Goal: Task Accomplishment & Management: Use online tool/utility

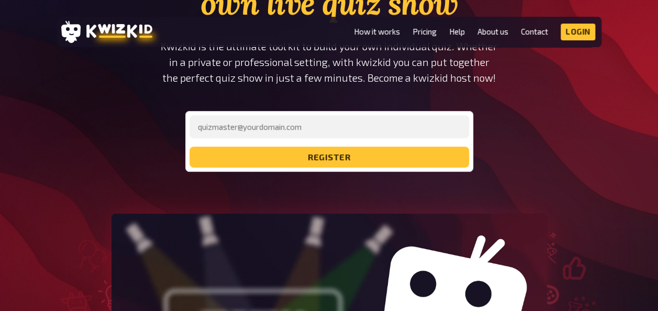
type input "[EMAIL_ADDRESS][DOMAIN_NAME]"
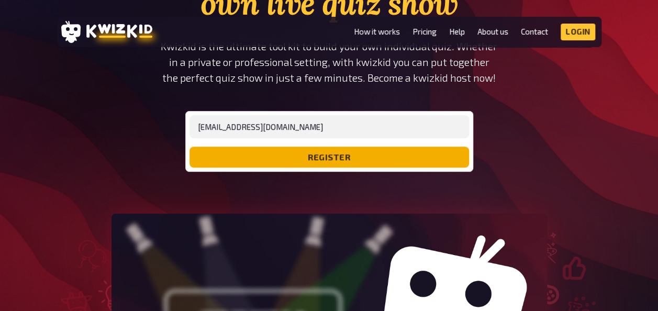
click at [279, 161] on button "register" at bounding box center [328, 157] width 279 height 21
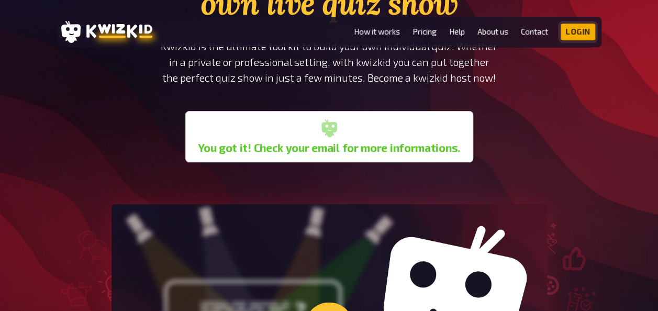
click at [579, 38] on link "Login" at bounding box center [577, 32] width 35 height 17
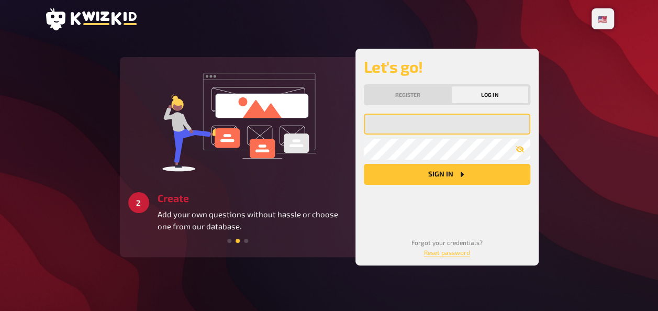
click at [410, 121] on input "email" at bounding box center [447, 124] width 166 height 21
type input "[EMAIL_ADDRESS][DOMAIN_NAME]"
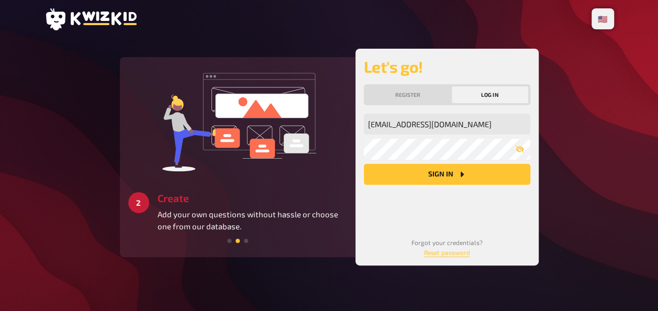
click at [418, 165] on button "Sign in" at bounding box center [447, 174] width 166 height 21
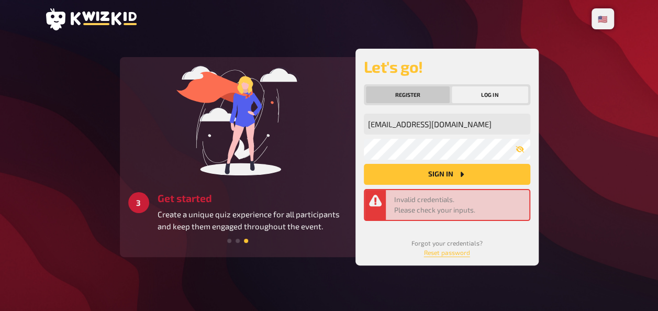
click at [419, 97] on button "Register" at bounding box center [408, 94] width 84 height 17
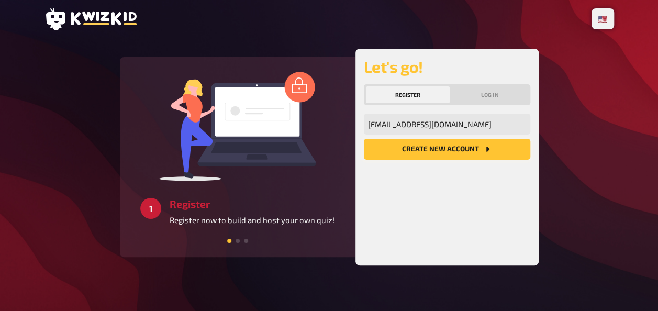
click at [458, 151] on button "Create new account" at bounding box center [447, 149] width 166 height 21
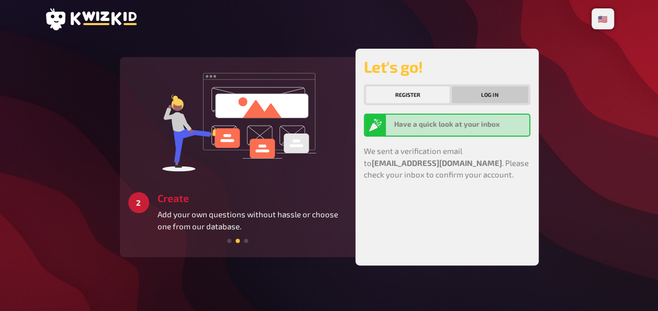
click at [495, 95] on button "Log in" at bounding box center [490, 94] width 76 height 17
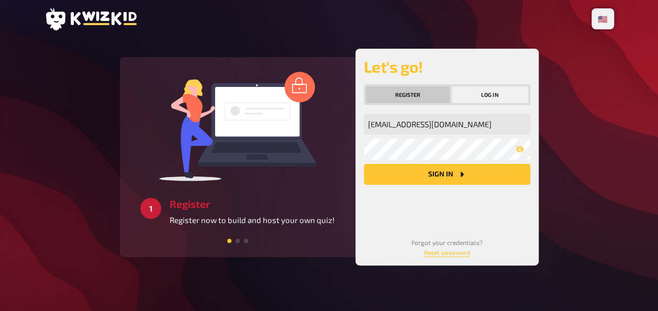
click at [425, 99] on button "Register" at bounding box center [408, 94] width 84 height 17
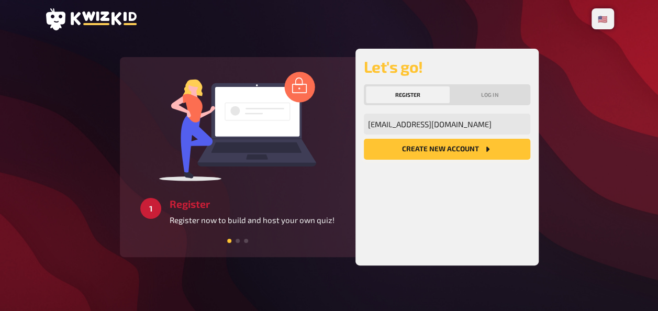
click at [435, 158] on button "Create new account" at bounding box center [447, 149] width 166 height 21
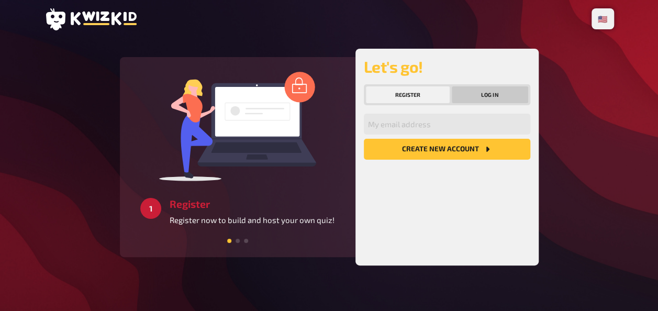
click at [475, 98] on button "Log in" at bounding box center [490, 94] width 76 height 17
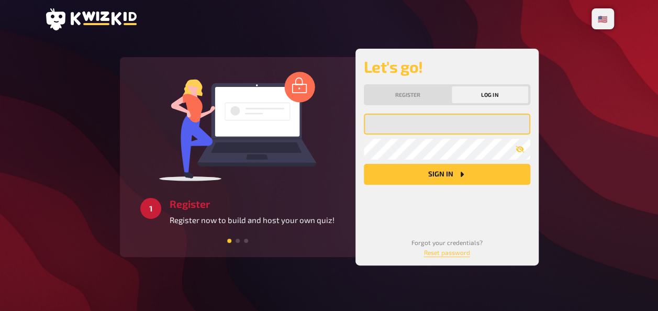
click at [430, 131] on input "email" at bounding box center [447, 124] width 166 height 21
type input "[EMAIL_ADDRESS][DOMAIN_NAME]"
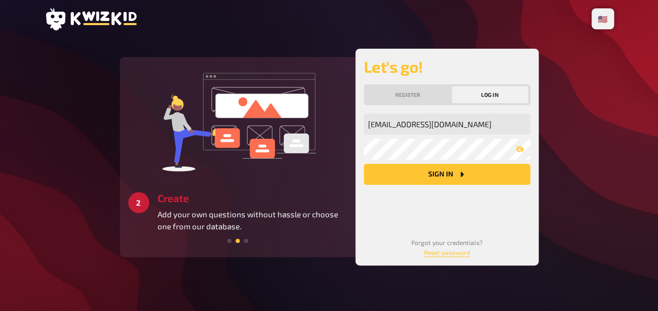
click at [407, 172] on button "Sign in" at bounding box center [447, 174] width 166 height 21
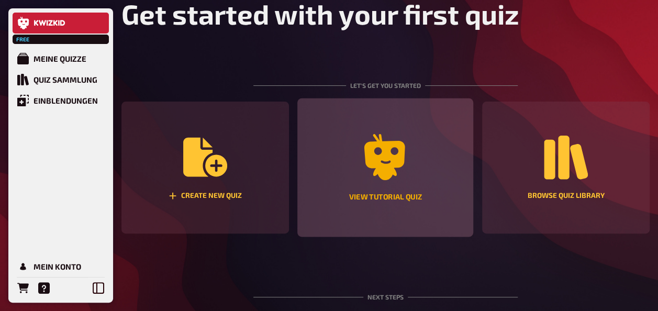
scroll to position [70, 0]
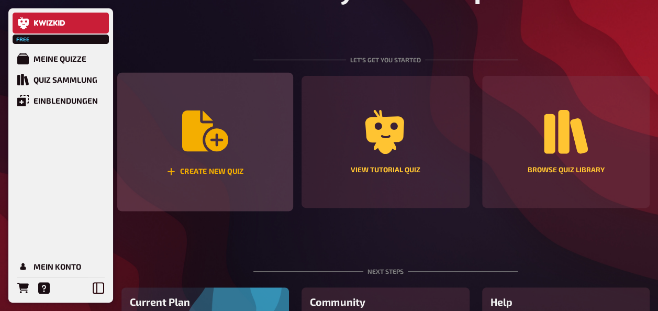
click at [236, 152] on div "Create new quiz" at bounding box center [205, 142] width 176 height 139
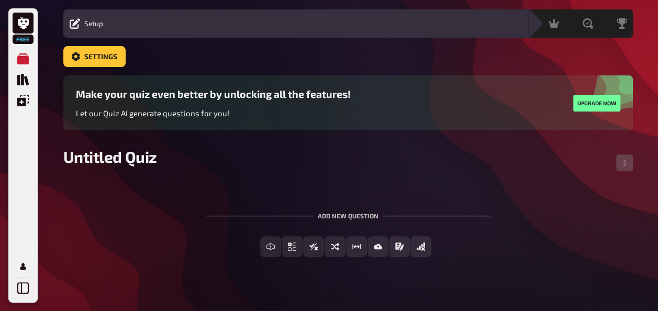
scroll to position [40, 0]
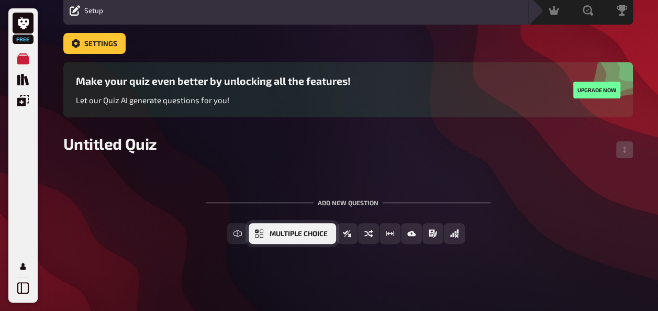
click at [320, 234] on span "Multiple Choice" at bounding box center [299, 233] width 58 height 7
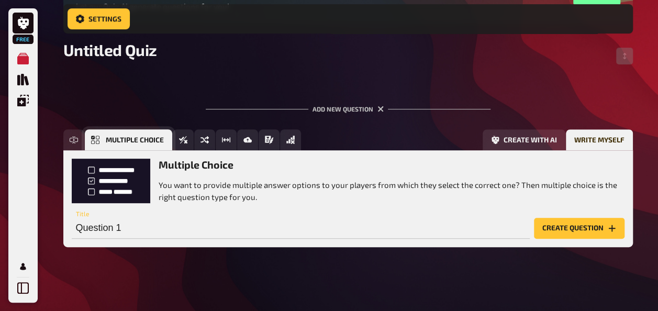
scroll to position [142, 0]
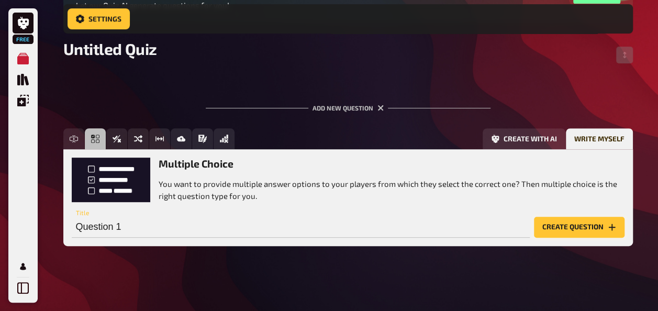
click at [558, 228] on button "Create question" at bounding box center [579, 227] width 91 height 21
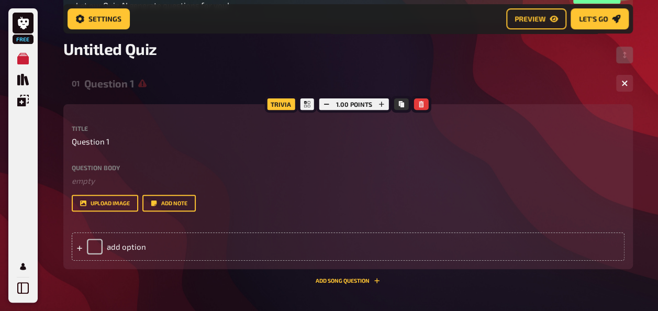
scroll to position [212, 0]
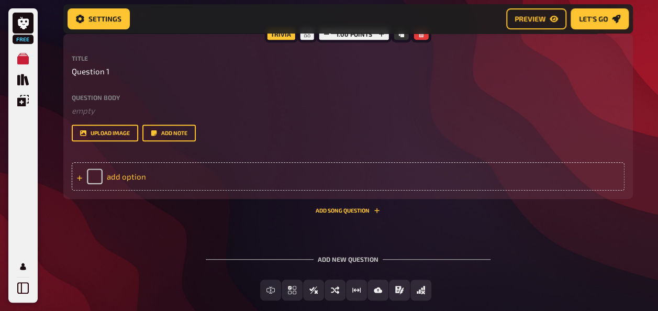
click at [96, 178] on div "add option" at bounding box center [348, 176] width 553 height 28
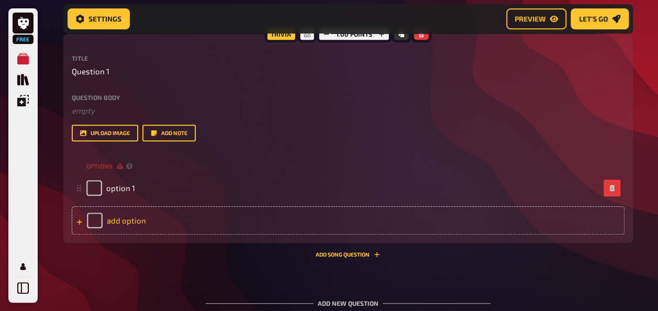
click at [103, 222] on div "add option" at bounding box center [348, 220] width 553 height 28
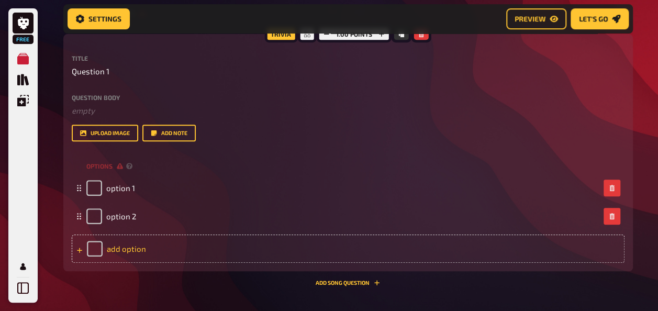
click at [135, 256] on div "add option" at bounding box center [348, 248] width 553 height 28
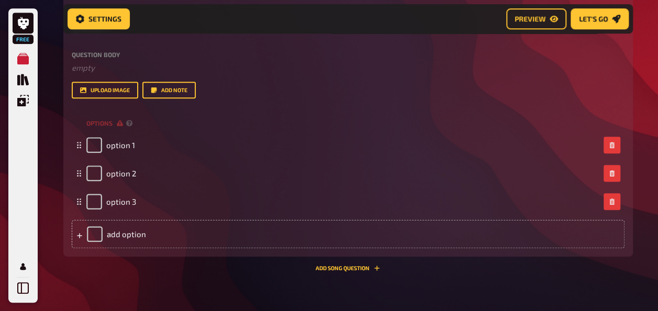
scroll to position [282, 0]
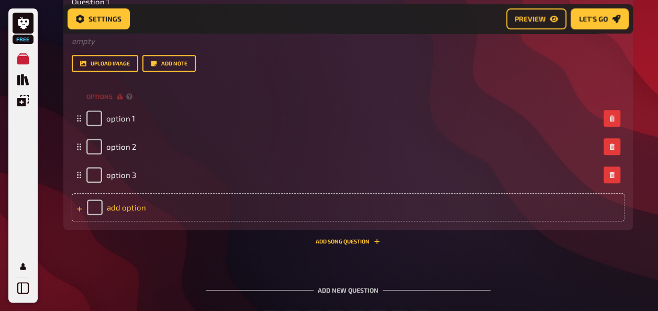
click at [130, 212] on div "add option" at bounding box center [348, 207] width 553 height 28
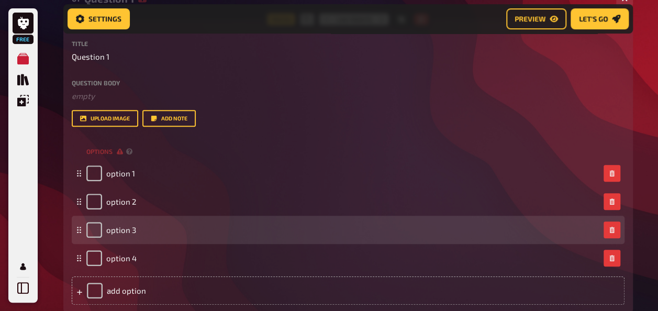
scroll to position [212, 0]
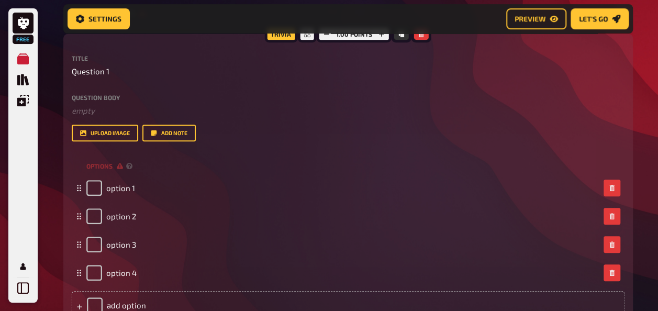
click at [95, 102] on div "Question body ﻿ empty Drop here to upload" at bounding box center [348, 105] width 553 height 23
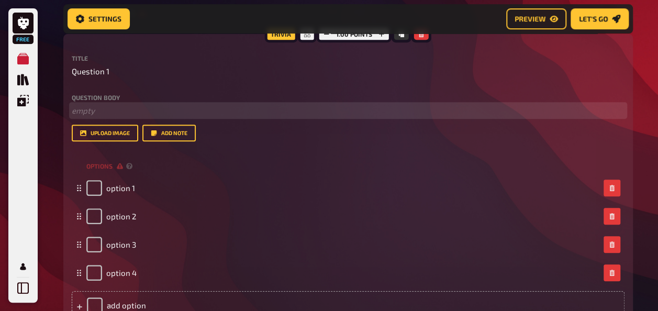
click at [90, 107] on p "﻿ empty" at bounding box center [348, 111] width 553 height 12
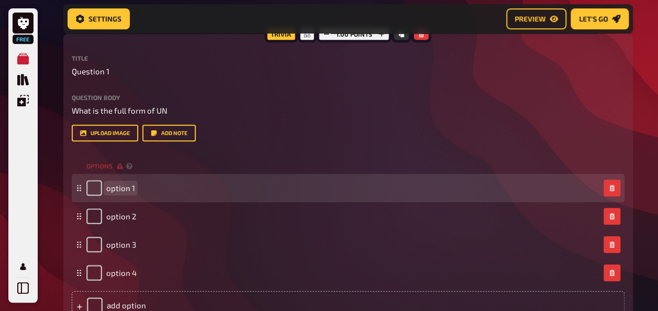
click at [118, 190] on span "option 1" at bounding box center [120, 187] width 29 height 9
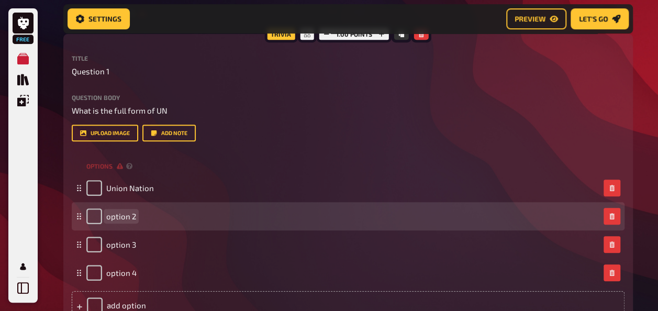
click at [124, 218] on span "option 2" at bounding box center [121, 215] width 30 height 9
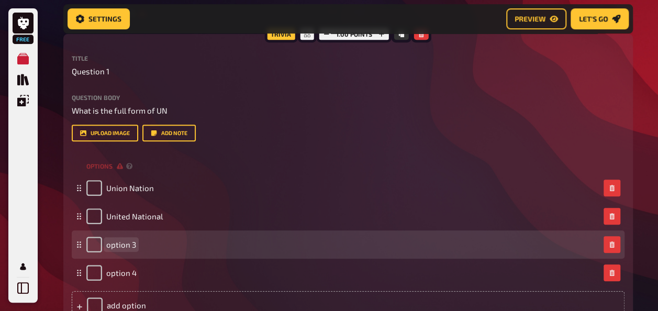
click at [118, 243] on span "option 3" at bounding box center [121, 244] width 30 height 9
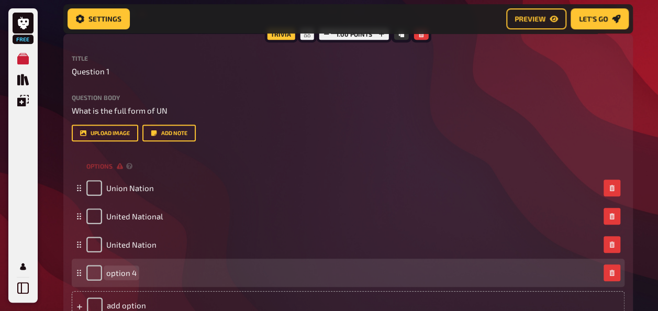
click at [118, 270] on span "option 4" at bounding box center [121, 272] width 30 height 9
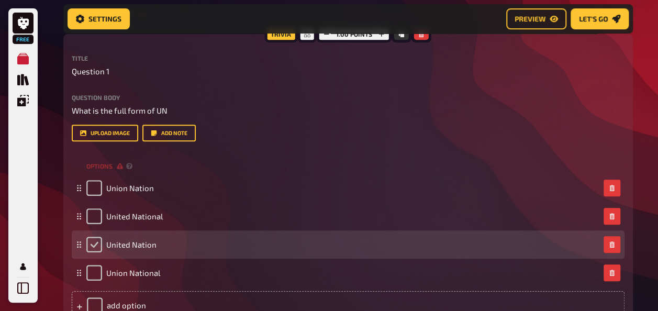
click at [89, 247] on input "checkbox" at bounding box center [94, 245] width 16 height 16
checkbox input "true"
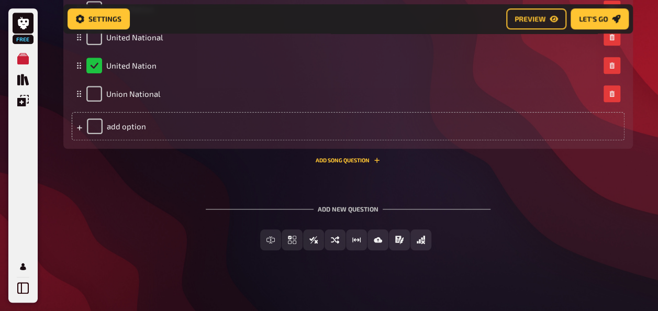
scroll to position [398, 0]
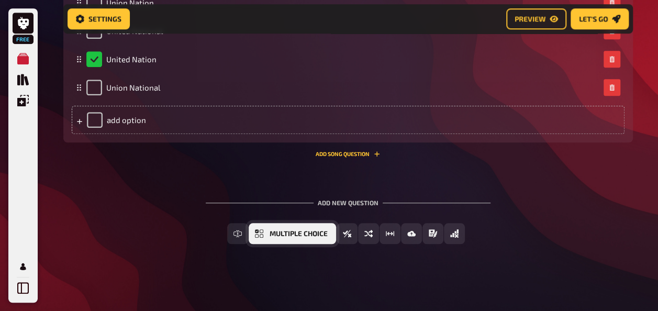
click at [270, 235] on span "Multiple Choice" at bounding box center [299, 233] width 58 height 7
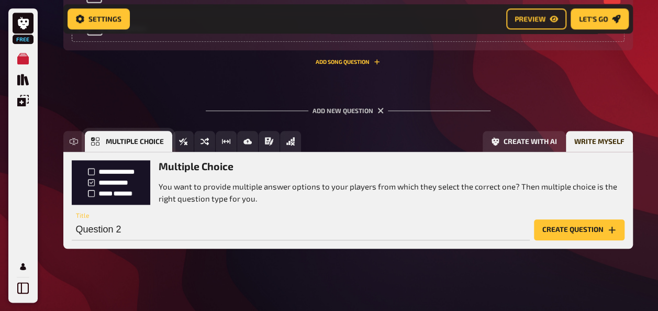
scroll to position [495, 0]
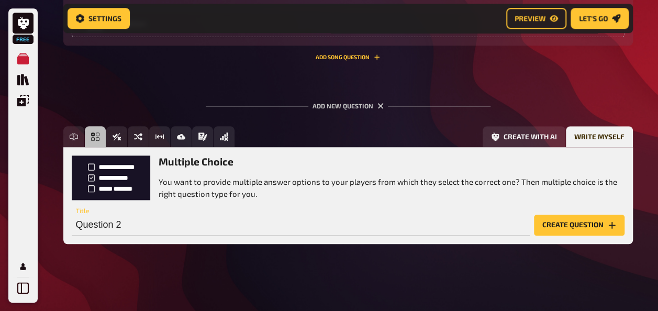
click at [554, 228] on button "Create question" at bounding box center [579, 225] width 91 height 21
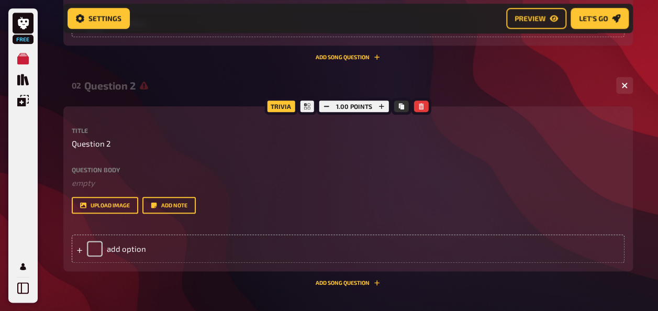
scroll to position [564, 0]
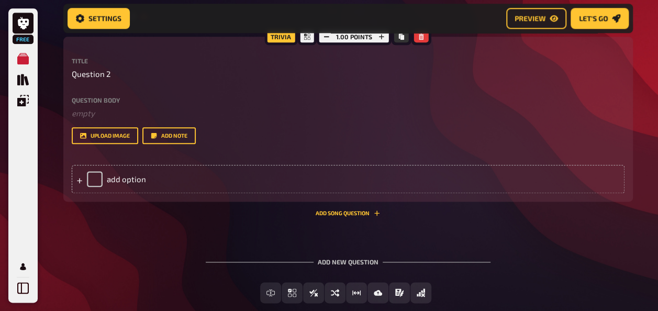
click at [101, 99] on label "Question body" at bounding box center [348, 100] width 553 height 6
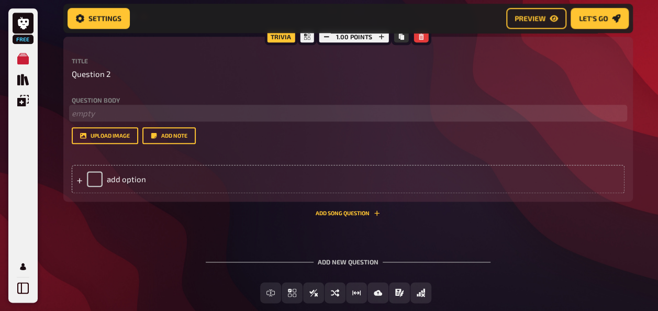
click at [99, 111] on p "﻿ empty" at bounding box center [348, 113] width 553 height 12
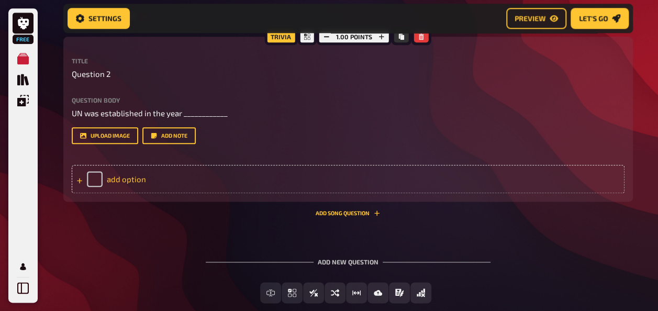
click at [96, 172] on div "add option" at bounding box center [348, 179] width 553 height 28
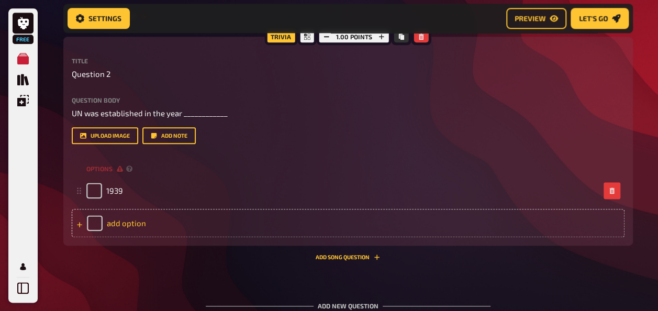
click at [128, 222] on div "add option" at bounding box center [348, 223] width 553 height 28
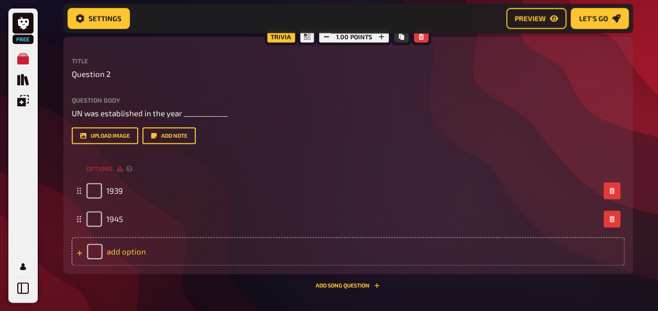
click at [125, 245] on div "add option" at bounding box center [348, 251] width 553 height 28
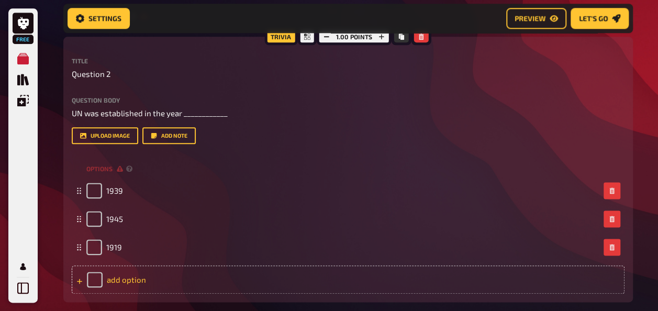
click at [124, 275] on div "add option" at bounding box center [348, 279] width 553 height 28
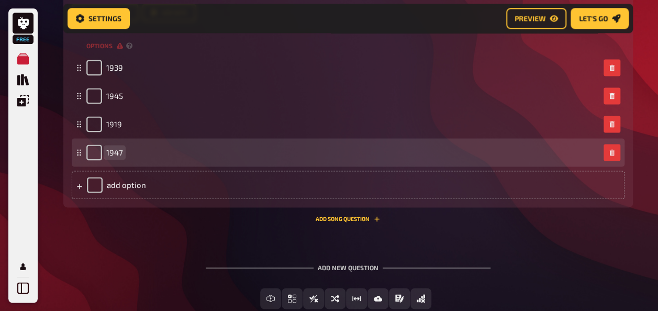
scroll to position [704, 0]
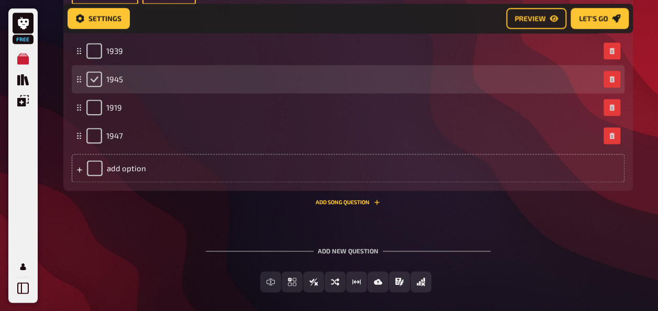
click at [90, 82] on input "checkbox" at bounding box center [94, 79] width 16 height 16
checkbox input "true"
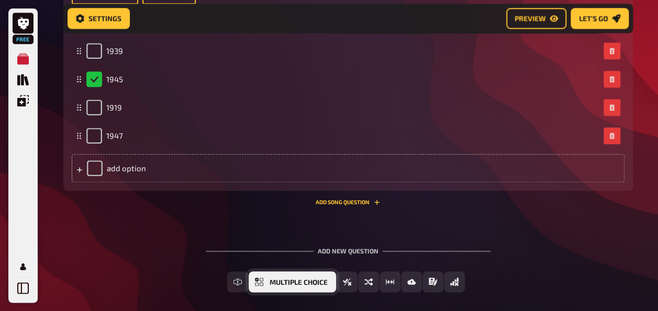
click at [272, 282] on span "Multiple Choice" at bounding box center [299, 281] width 58 height 7
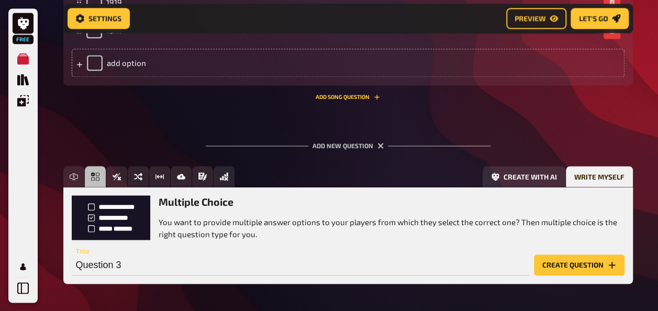
scroll to position [849, 0]
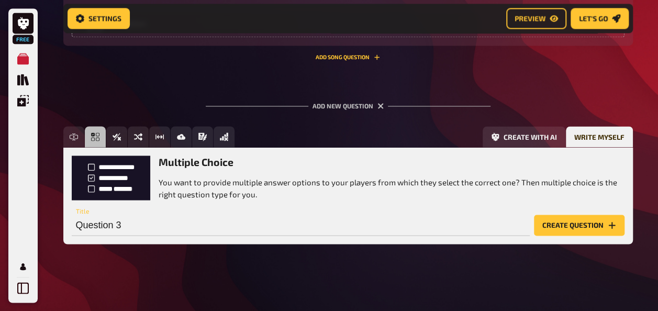
click at [569, 223] on button "Create question" at bounding box center [579, 225] width 91 height 21
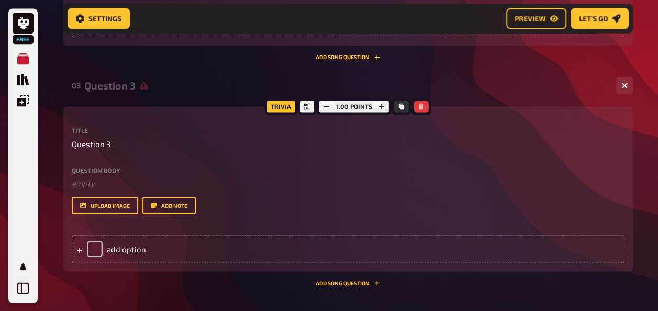
click at [125, 169] on label "Question body" at bounding box center [348, 169] width 553 height 6
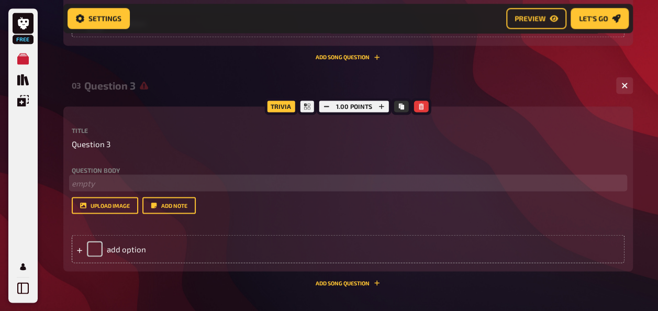
click at [112, 182] on p "﻿ empty" at bounding box center [348, 183] width 553 height 12
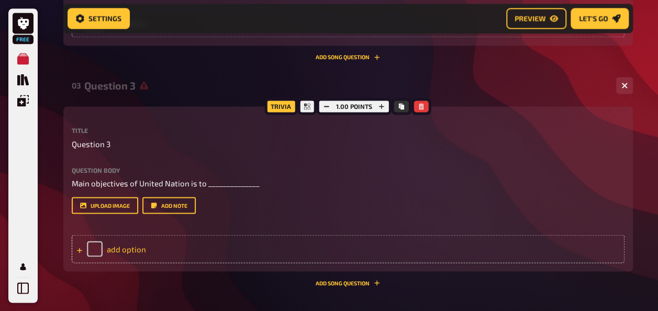
click at [90, 248] on div "add option" at bounding box center [348, 248] width 553 height 28
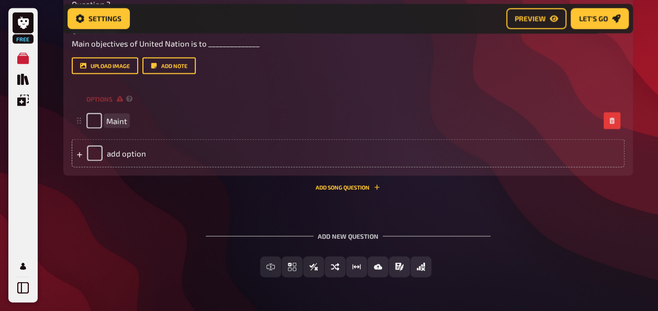
scroll to position [989, 0]
click at [96, 154] on div "add option" at bounding box center [348, 153] width 553 height 28
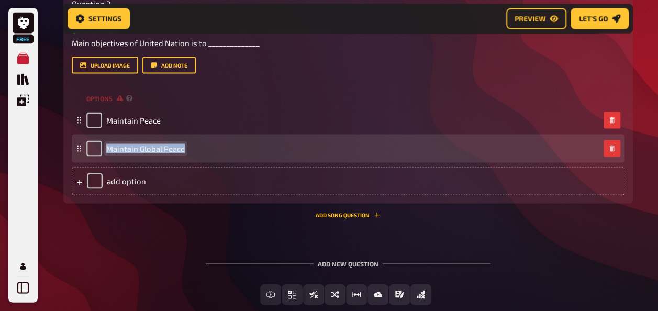
drag, startPoint x: 107, startPoint y: 149, endPoint x: 220, endPoint y: 151, distance: 113.1
click at [220, 151] on div "Maintain Global Peace" at bounding box center [342, 149] width 513 height 16
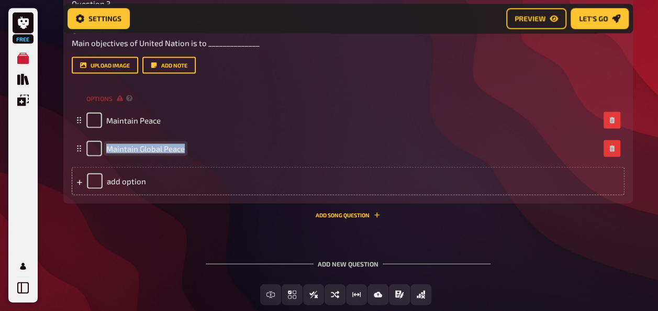
copy span "Maintain Global Peace"
click at [121, 176] on div "add option" at bounding box center [348, 181] width 553 height 28
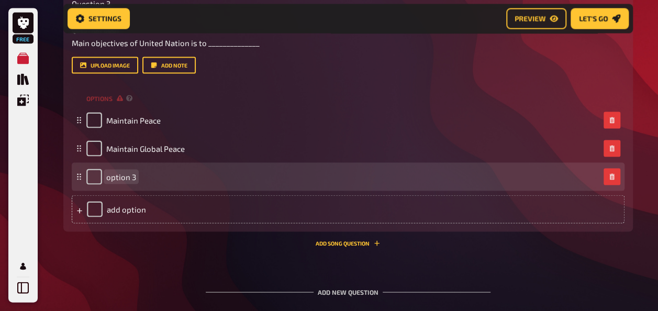
paste span
drag, startPoint x: 182, startPoint y: 177, endPoint x: 164, endPoint y: 178, distance: 17.8
click at [164, 178] on span "Maintain Global Peace" at bounding box center [145, 176] width 78 height 9
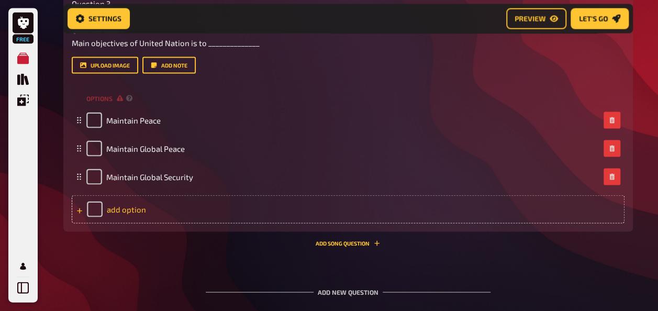
click at [152, 207] on div "add option" at bounding box center [348, 209] width 553 height 28
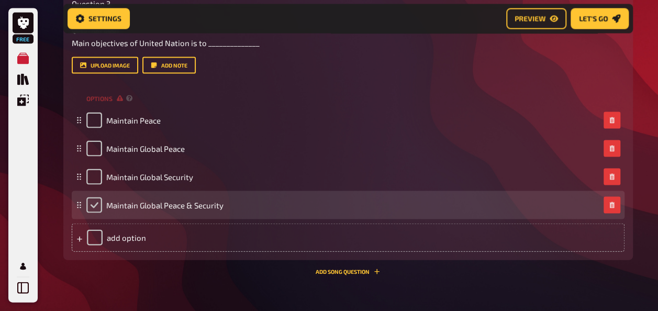
click at [97, 208] on input "checkbox" at bounding box center [94, 205] width 16 height 16
checkbox input "true"
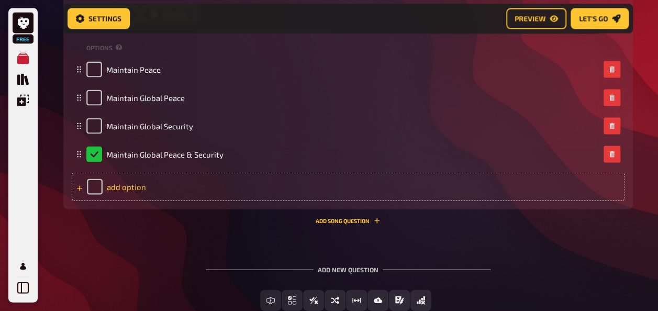
scroll to position [1107, 0]
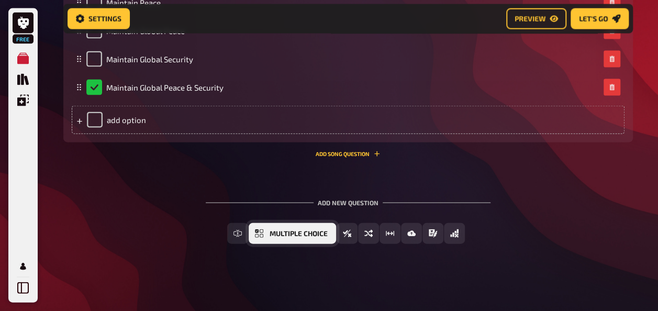
click at [287, 235] on span "Multiple Choice" at bounding box center [299, 233] width 58 height 7
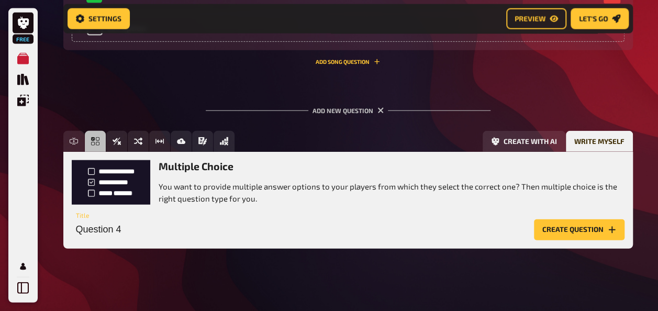
scroll to position [1203, 0]
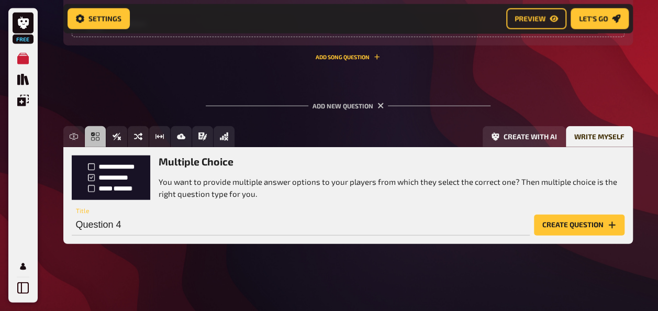
click at [559, 221] on button "Create question" at bounding box center [579, 225] width 91 height 21
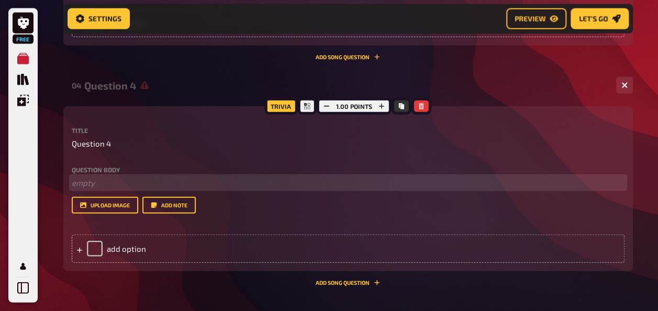
click at [104, 177] on p "﻿ empty" at bounding box center [348, 183] width 553 height 12
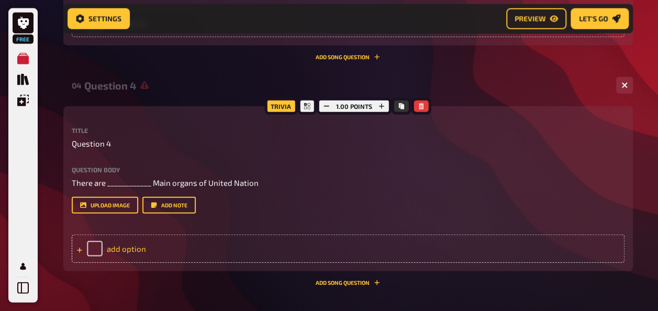
click at [105, 248] on div "add option" at bounding box center [348, 248] width 553 height 28
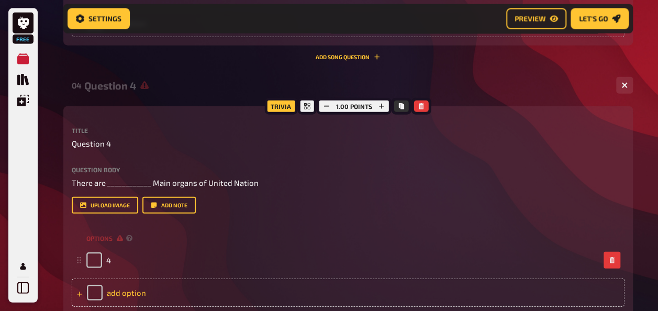
click at [115, 282] on div "add option" at bounding box center [348, 292] width 553 height 28
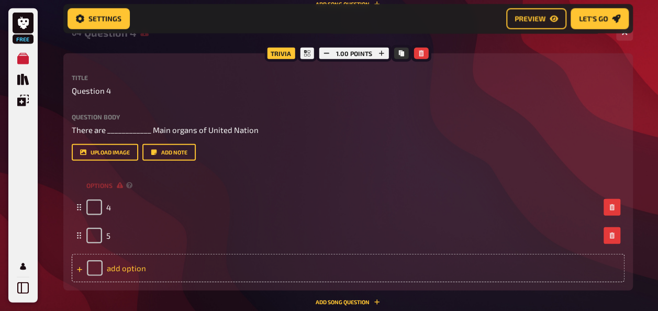
scroll to position [1273, 0]
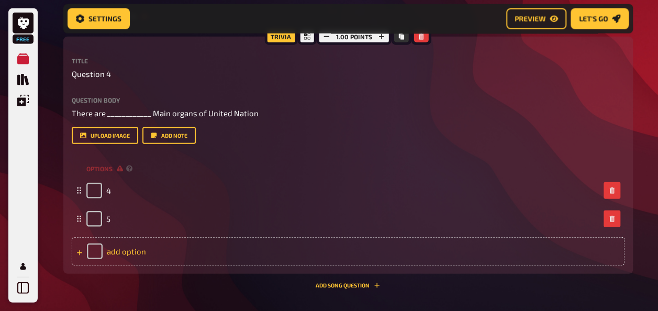
click at [120, 245] on div "add option" at bounding box center [348, 251] width 553 height 28
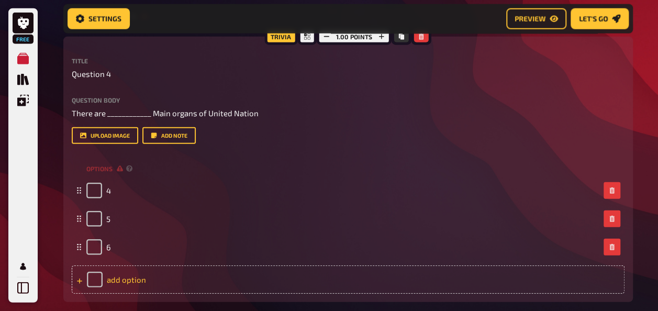
click at [119, 278] on div "add option" at bounding box center [348, 279] width 553 height 28
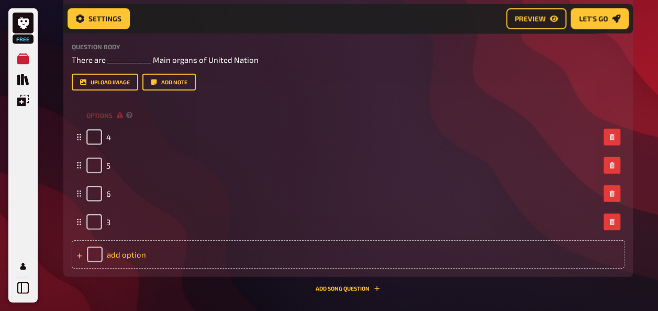
scroll to position [1343, 0]
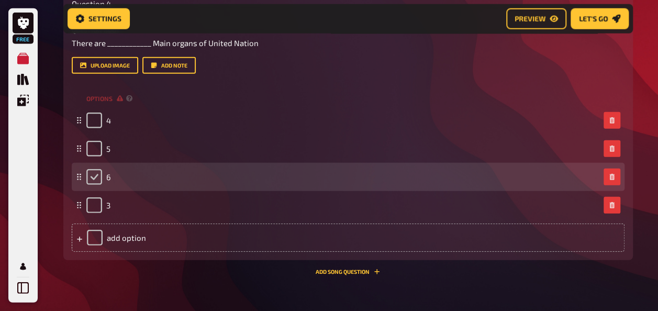
click at [93, 180] on input "checkbox" at bounding box center [94, 177] width 16 height 16
checkbox input "true"
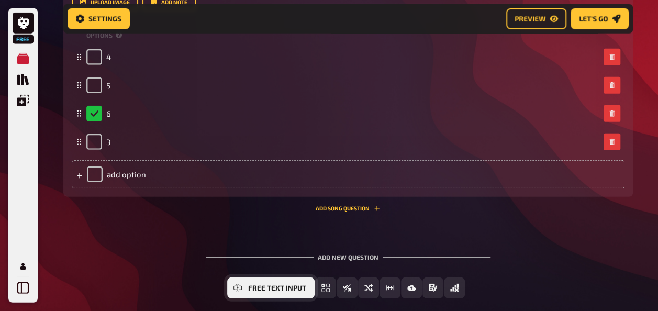
scroll to position [1461, 0]
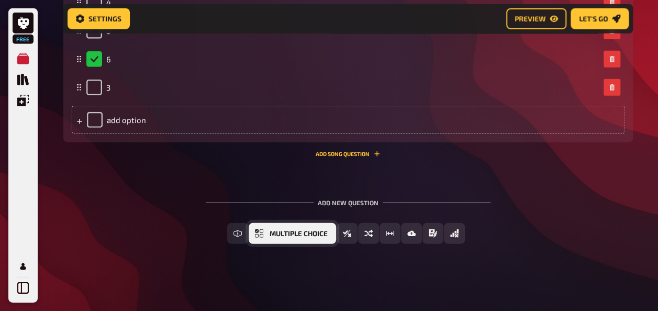
click at [270, 234] on span "Multiple Choice" at bounding box center [299, 233] width 58 height 7
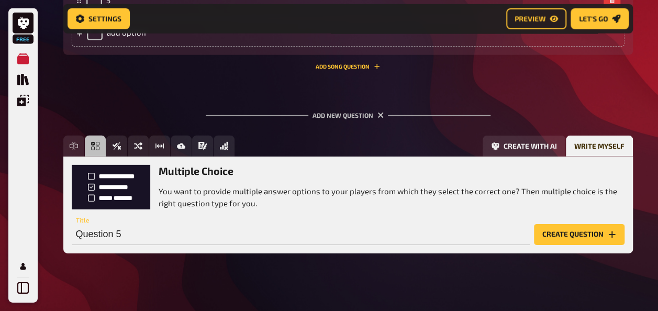
scroll to position [1557, 0]
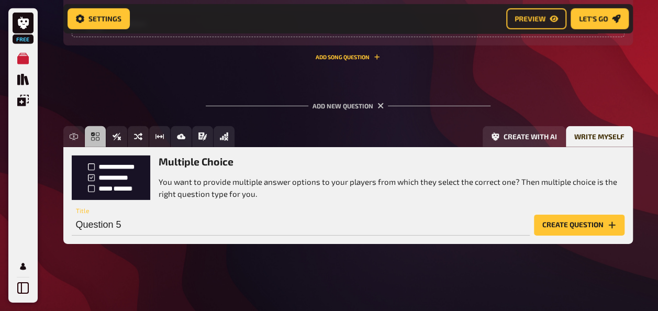
click at [567, 232] on button "Create question" at bounding box center [579, 225] width 91 height 21
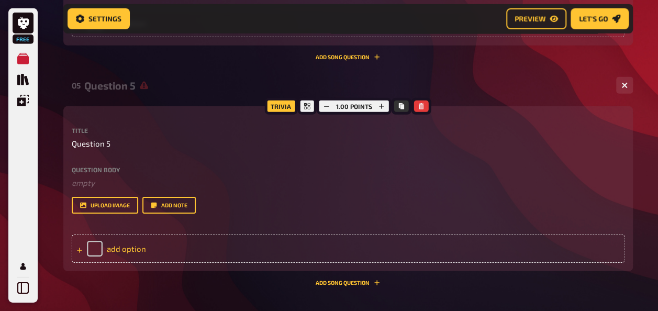
click at [140, 254] on div "add option" at bounding box center [348, 248] width 553 height 28
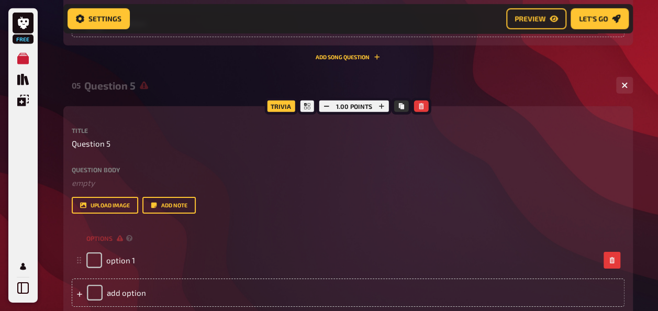
click at [114, 176] on div "Question body ﻿ empty Drop here to upload" at bounding box center [348, 177] width 553 height 23
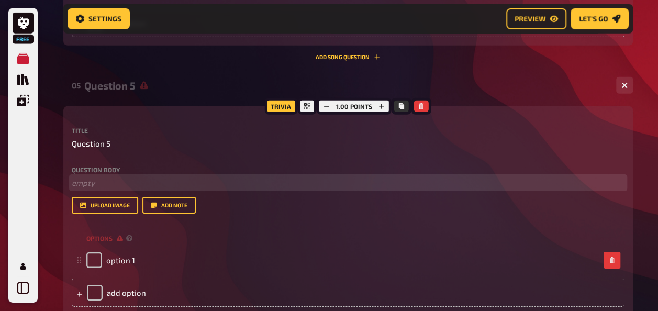
click at [112, 179] on p "﻿ empty" at bounding box center [348, 183] width 553 height 12
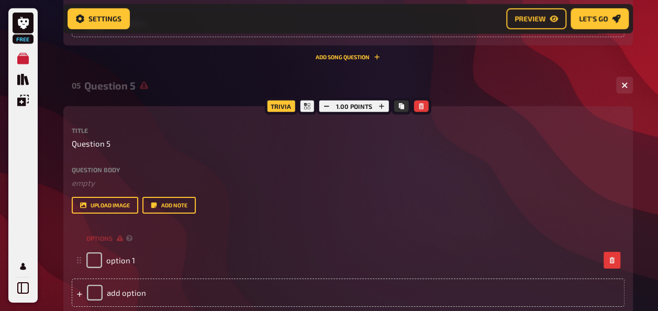
click at [109, 171] on label "Question body" at bounding box center [348, 169] width 553 height 6
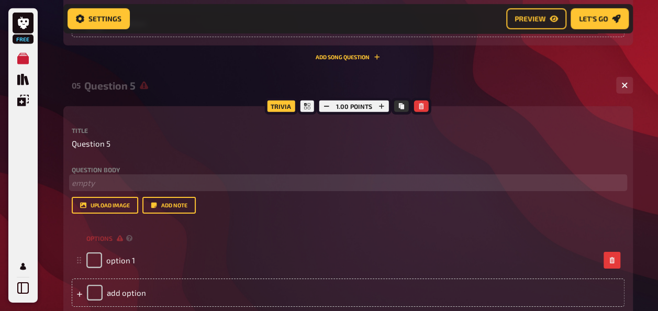
click at [104, 182] on p "﻿ empty" at bounding box center [348, 183] width 553 height 12
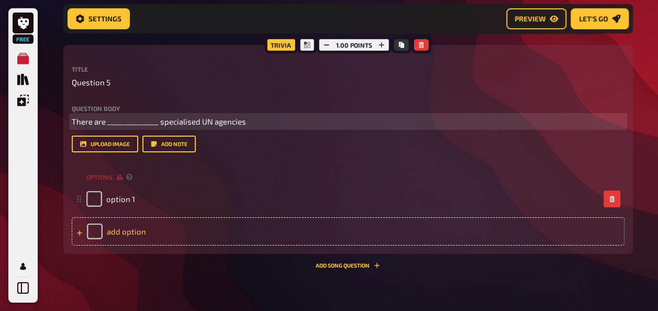
scroll to position [1628, 0]
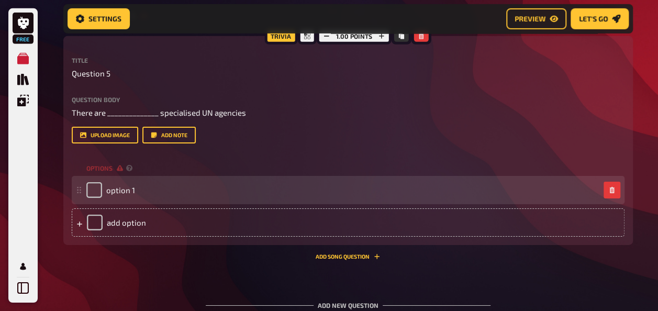
click at [103, 190] on div "option 1" at bounding box center [110, 190] width 49 height 16
click at [99, 193] on input "checkbox" at bounding box center [94, 190] width 16 height 16
checkbox input "true"
click at [113, 194] on span "option 1" at bounding box center [120, 189] width 29 height 9
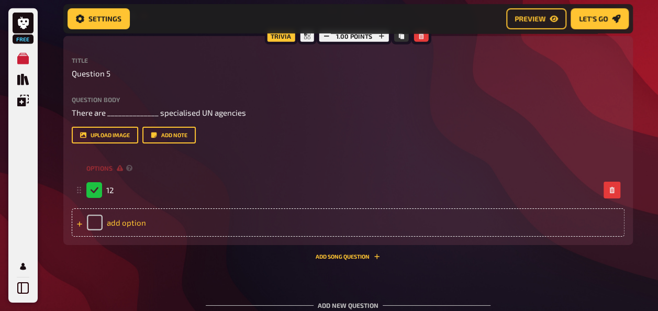
click at [97, 225] on div "add option" at bounding box center [348, 222] width 553 height 28
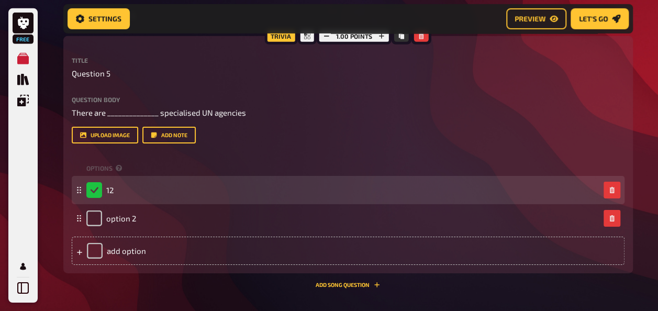
click at [96, 189] on div "12" at bounding box center [99, 190] width 27 height 16
click at [92, 188] on div "12" at bounding box center [99, 190] width 27 height 16
click at [93, 190] on div "12" at bounding box center [99, 190] width 27 height 16
click at [108, 190] on span "12" at bounding box center [109, 189] width 7 height 9
drag, startPoint x: 113, startPoint y: 190, endPoint x: 106, endPoint y: 189, distance: 7.3
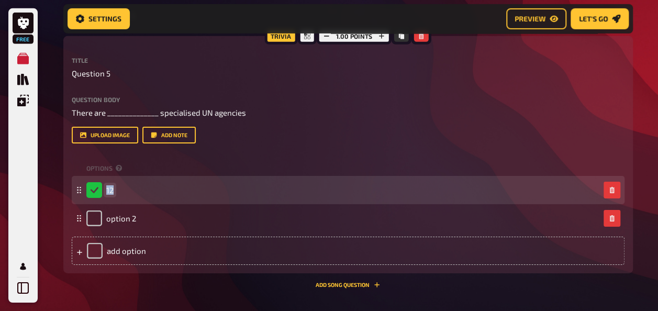
click at [106, 189] on span "12" at bounding box center [109, 189] width 7 height 9
click at [101, 190] on div "12" at bounding box center [99, 190] width 27 height 16
click at [94, 190] on div "12" at bounding box center [99, 190] width 27 height 16
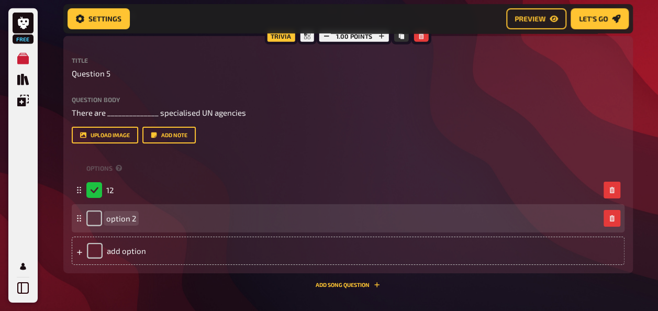
click at [109, 229] on div "option 2" at bounding box center [348, 218] width 553 height 28
click at [93, 223] on input "checkbox" at bounding box center [94, 218] width 16 height 16
checkbox input "true"
checkbox input "false"
click at [114, 222] on span "option 2" at bounding box center [121, 218] width 30 height 9
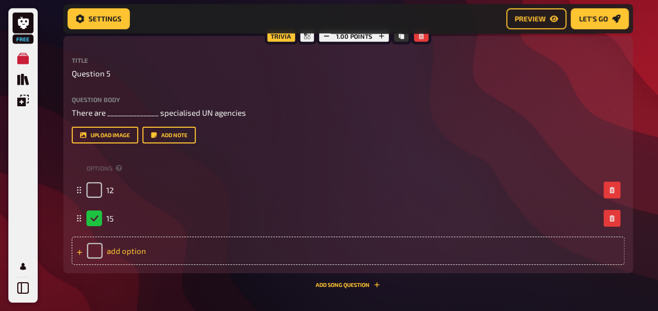
click at [113, 247] on div "add option" at bounding box center [348, 251] width 553 height 28
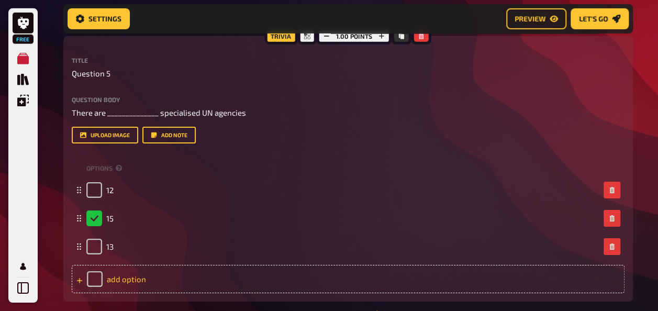
click at [112, 281] on div "add option" at bounding box center [348, 279] width 553 height 28
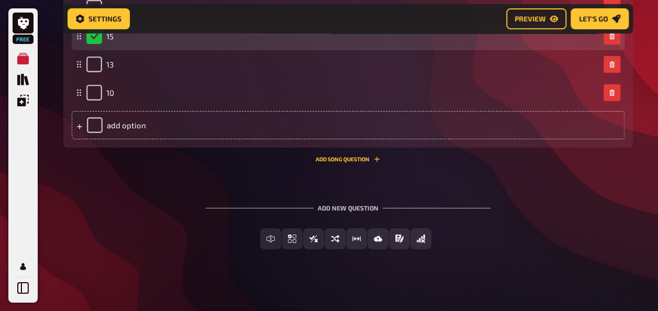
scroll to position [1815, 0]
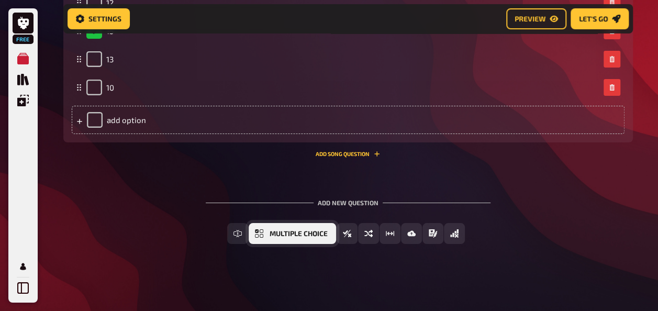
click at [269, 237] on button "Multiple Choice" at bounding box center [292, 233] width 87 height 21
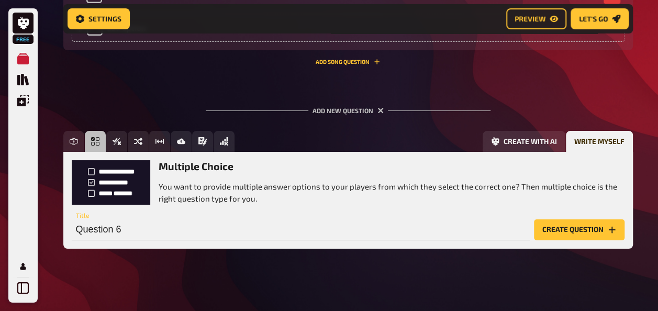
scroll to position [1912, 0]
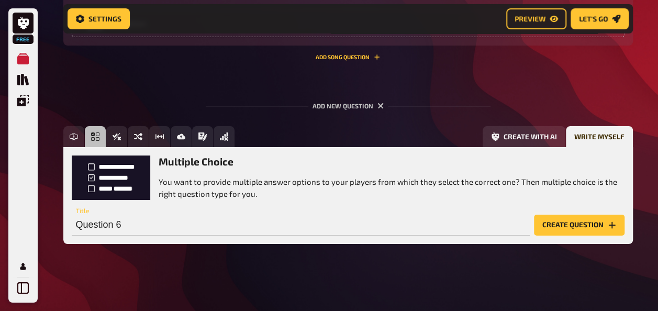
click at [542, 230] on button "Create question" at bounding box center [579, 225] width 91 height 21
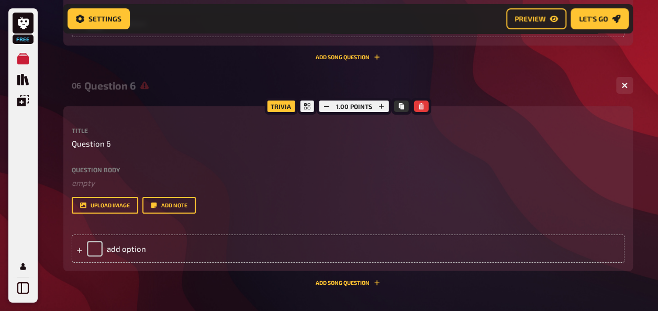
click at [102, 168] on label "Question body" at bounding box center [348, 169] width 553 height 6
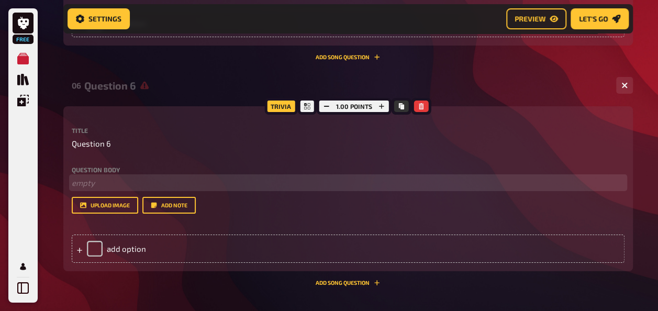
click at [94, 182] on p "﻿ empty" at bounding box center [348, 183] width 553 height 12
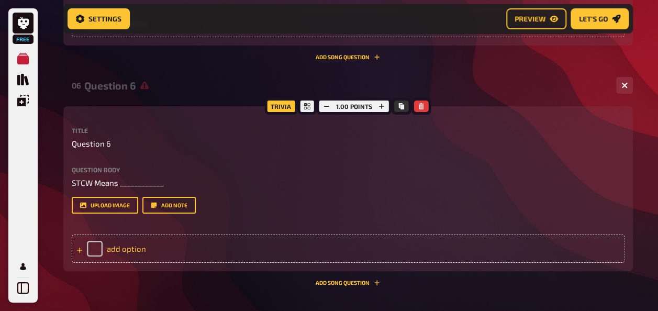
click at [129, 249] on div "add option" at bounding box center [348, 248] width 553 height 28
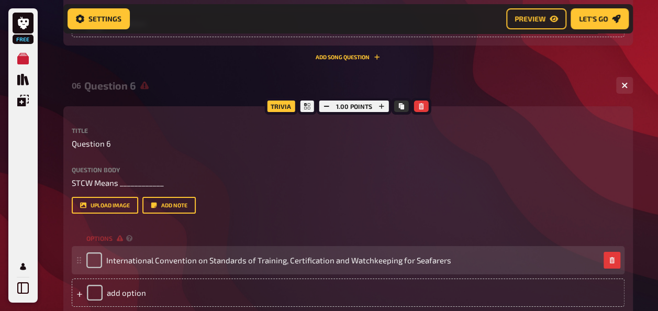
click at [102, 263] on div "International Convention on Standards of Training, Certification and Watchkeepi…" at bounding box center [268, 260] width 365 height 16
click at [99, 262] on input "checkbox" at bounding box center [94, 260] width 16 height 16
checkbox input "true"
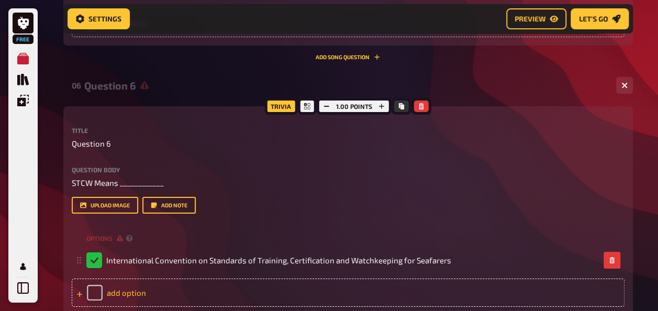
click at [133, 297] on div "add option" at bounding box center [348, 292] width 553 height 28
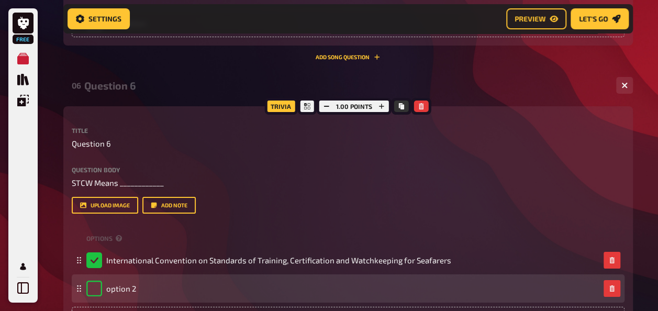
checkbox input "true"
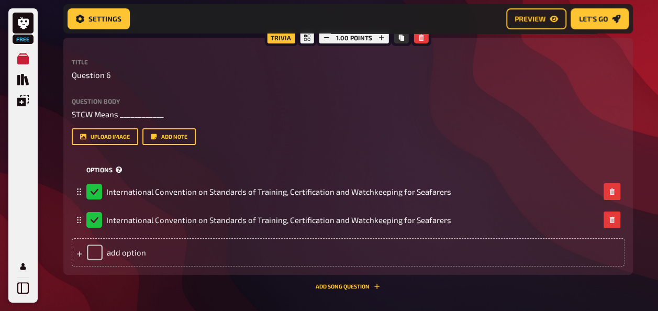
scroll to position [2051, 0]
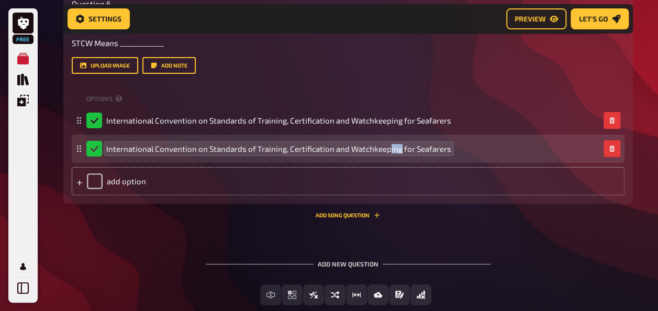
drag, startPoint x: 396, startPoint y: 150, endPoint x: 386, endPoint y: 149, distance: 9.4
click at [386, 149] on span "International Convention on Standards of Training, Certification and Watchkeepi…" at bounding box center [278, 148] width 345 height 9
click at [412, 153] on span "International Convention on Standards of Training, Certification and Watchkeepi…" at bounding box center [278, 148] width 345 height 9
drag, startPoint x: 445, startPoint y: 151, endPoint x: 400, endPoint y: 149, distance: 45.1
click at [400, 149] on span "International Convention on Standards of Training, Certification and Watchkeepi…" at bounding box center [278, 148] width 345 height 9
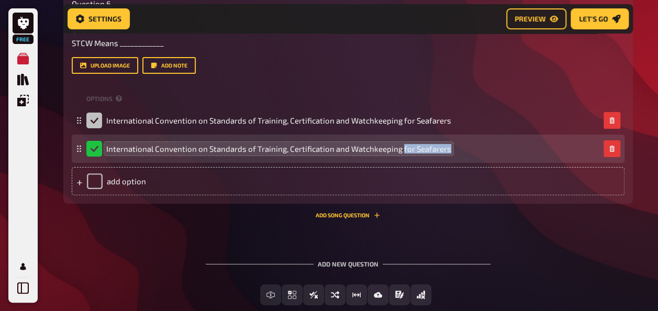
checkbox input "false"
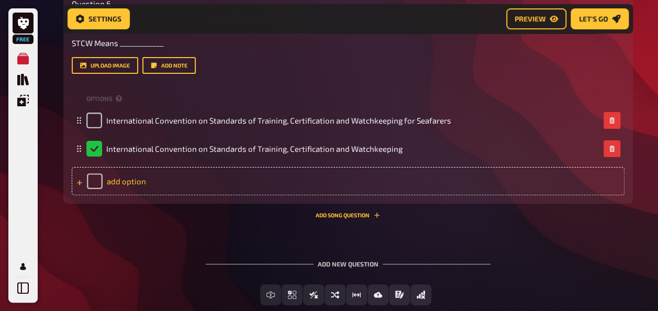
click at [245, 182] on div "add option" at bounding box center [348, 181] width 553 height 28
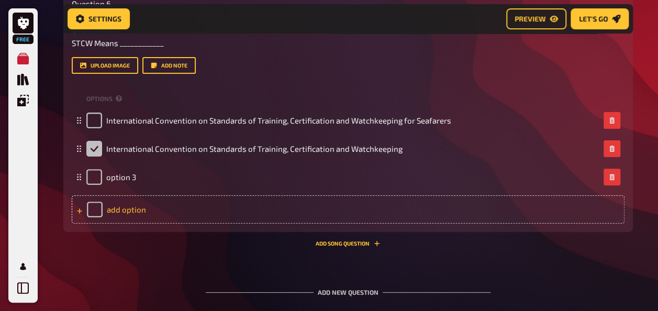
checkbox input "false"
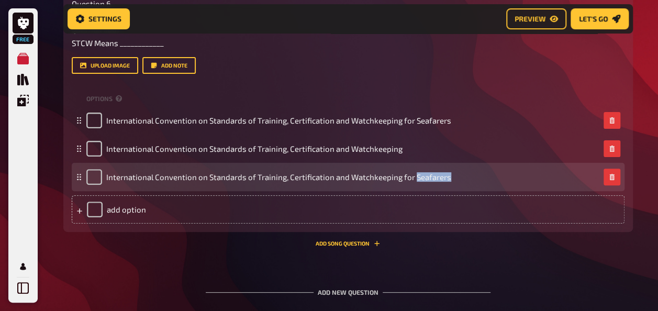
drag, startPoint x: 411, startPoint y: 175, endPoint x: 450, endPoint y: 177, distance: 38.8
click at [450, 177] on div "International Convention on Standards of Training, Certification and Watchkeepi…" at bounding box center [342, 177] width 513 height 16
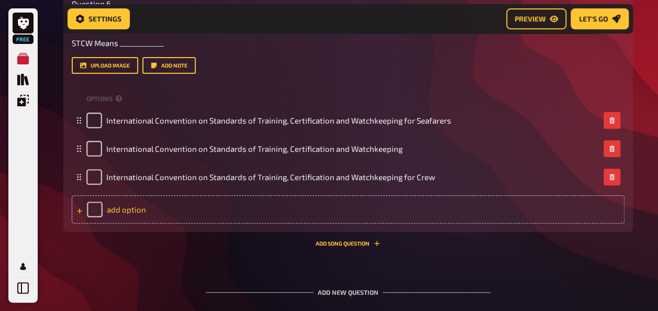
click at [121, 213] on div "add option" at bounding box center [348, 209] width 553 height 28
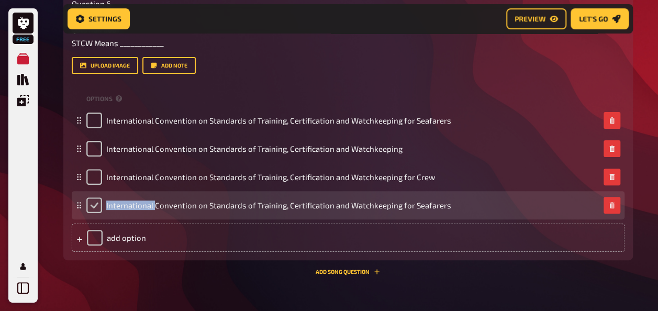
drag, startPoint x: 154, startPoint y: 205, endPoint x: 96, endPoint y: 205, distance: 58.1
click at [96, 205] on div "International Convention on Standards of Training, Certification and Watchkeepi…" at bounding box center [268, 205] width 365 height 16
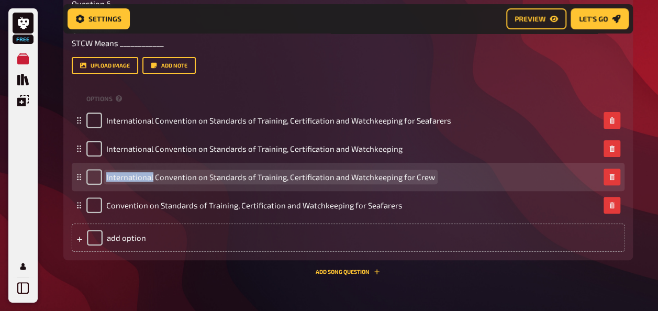
drag, startPoint x: 152, startPoint y: 177, endPoint x: 105, endPoint y: 177, distance: 47.6
click at [105, 177] on div "International Convention on Standards of Training, Certification and Watchkeepi…" at bounding box center [260, 177] width 349 height 16
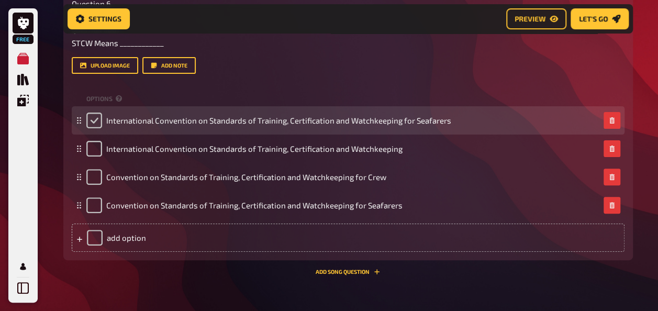
click at [93, 125] on input "checkbox" at bounding box center [94, 121] width 16 height 16
checkbox input "true"
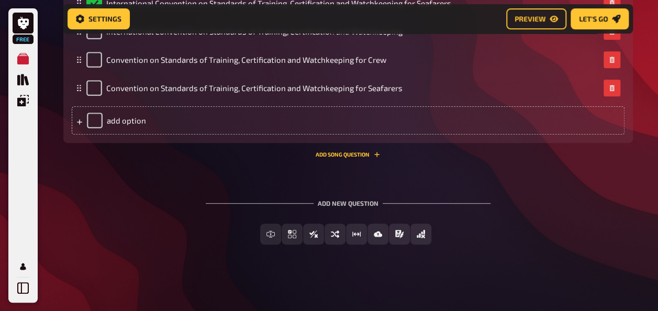
scroll to position [2170, 0]
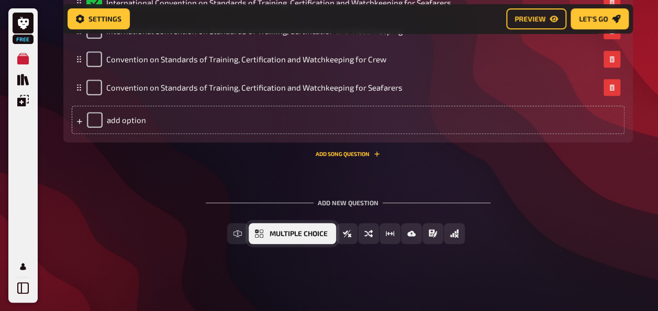
click at [271, 237] on button "Multiple Choice" at bounding box center [292, 233] width 87 height 21
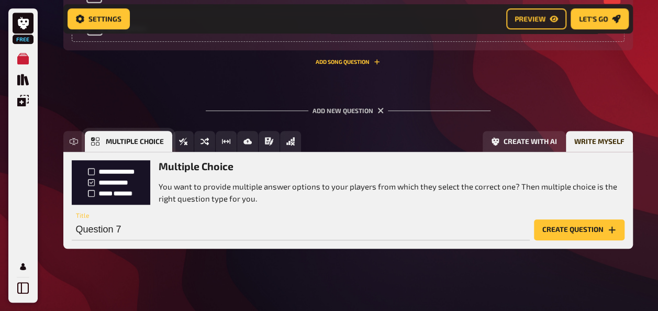
scroll to position [2266, 0]
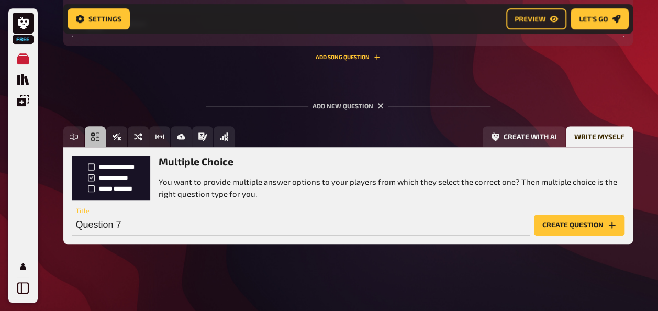
click at [535, 230] on button "Create question" at bounding box center [579, 225] width 91 height 21
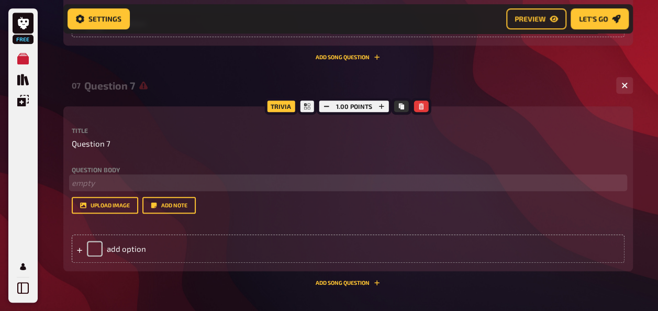
click at [98, 180] on p "﻿ empty" at bounding box center [348, 183] width 553 height 12
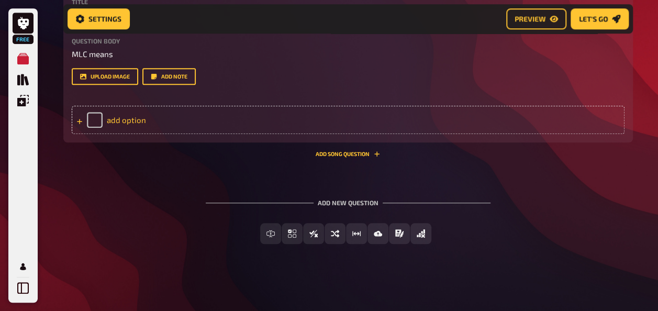
click at [139, 119] on div "add option" at bounding box center [348, 120] width 553 height 28
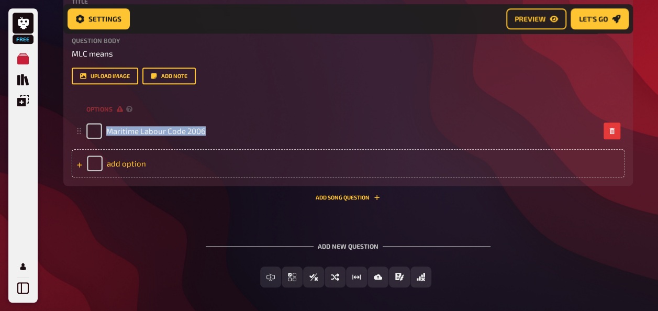
copy span "Maritime Labour Code 2006"
click at [122, 165] on div "add option" at bounding box center [348, 163] width 553 height 28
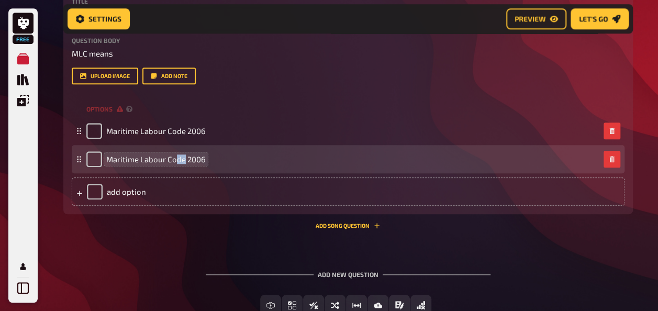
drag, startPoint x: 184, startPoint y: 160, endPoint x: 177, endPoint y: 160, distance: 6.8
click at [177, 160] on span "Maritime Labour Code 2006" at bounding box center [155, 158] width 99 height 9
click at [97, 162] on input "checkbox" at bounding box center [94, 159] width 16 height 16
checkbox input "true"
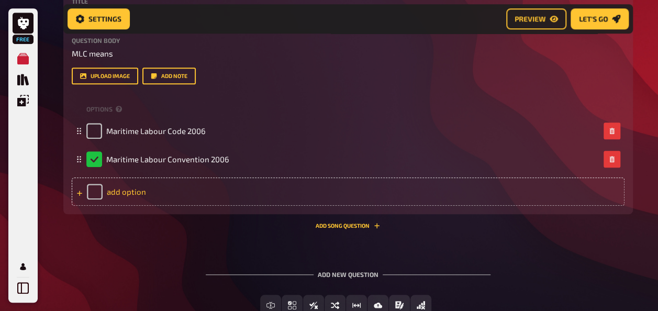
click at [143, 198] on div "add option" at bounding box center [348, 191] width 553 height 28
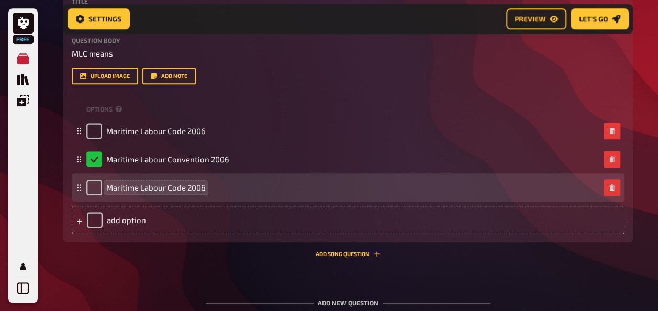
click at [137, 189] on span "Maritime Labour Code 2006" at bounding box center [155, 187] width 99 height 9
click at [160, 191] on span "Marine Labour Code 2006" at bounding box center [152, 187] width 92 height 9
click at [162, 184] on span "Marine Labour Code 2006" at bounding box center [152, 187] width 92 height 9
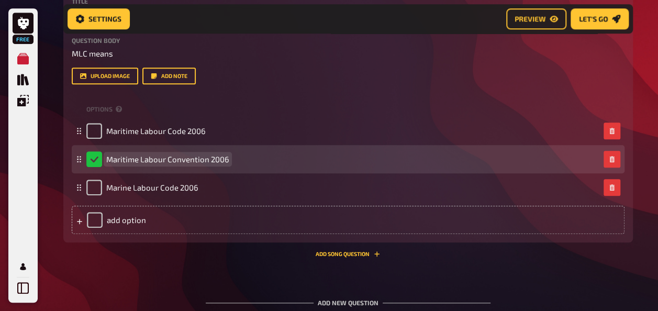
click at [164, 161] on span "Maritime Labour Convention 2006" at bounding box center [167, 158] width 123 height 9
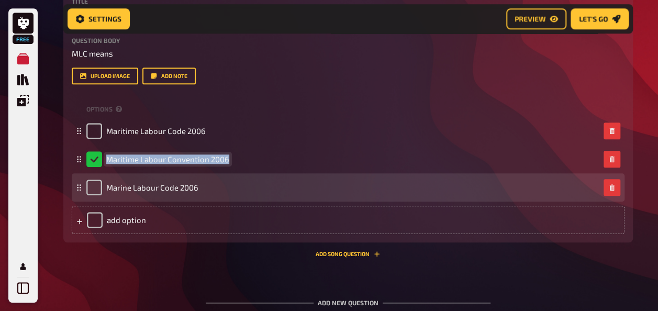
copy span "Maritime Labour Convention 2006"
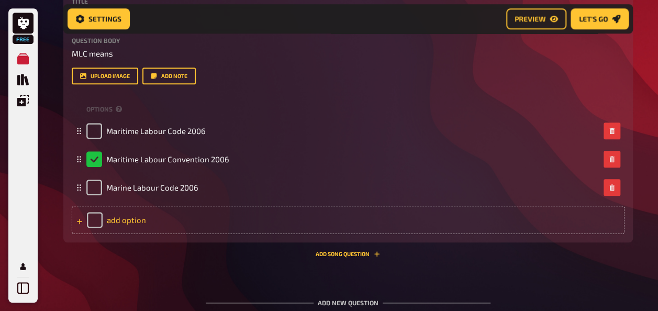
click at [138, 219] on div "add option" at bounding box center [348, 220] width 553 height 28
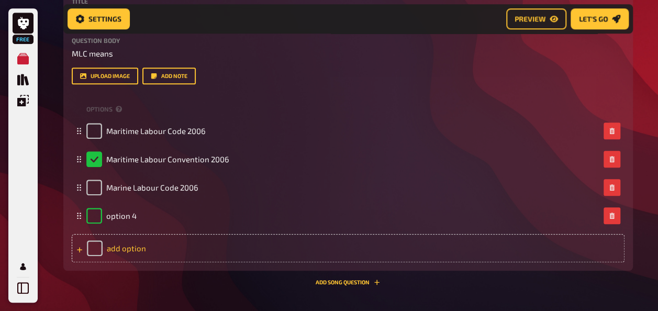
checkbox input "true"
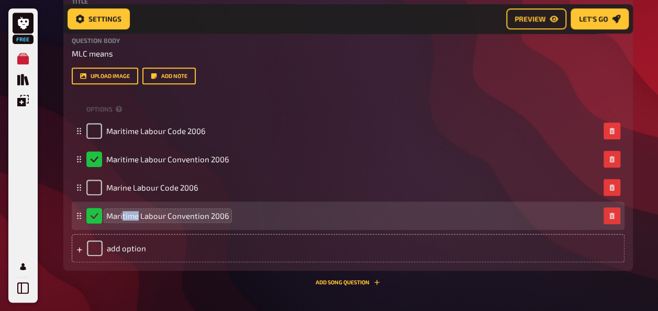
drag, startPoint x: 138, startPoint y: 216, endPoint x: 122, endPoint y: 216, distance: 16.2
click at [122, 216] on span "Maritime Labour Convention 2006" at bounding box center [167, 215] width 123 height 9
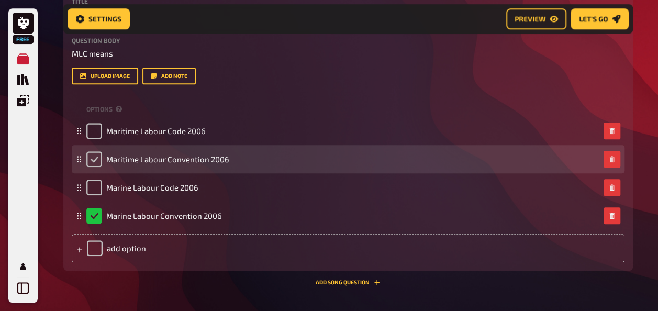
click at [95, 164] on input "checkbox" at bounding box center [94, 159] width 16 height 16
checkbox input "true"
checkbox input "false"
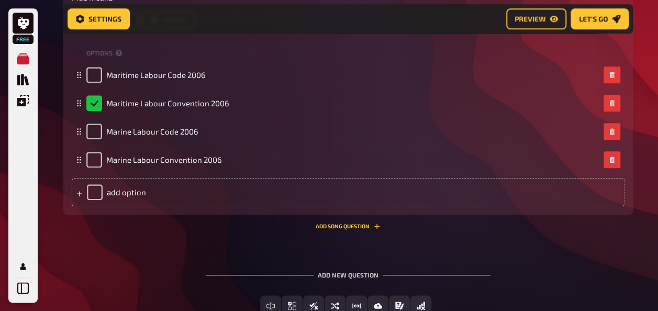
scroll to position [2524, 0]
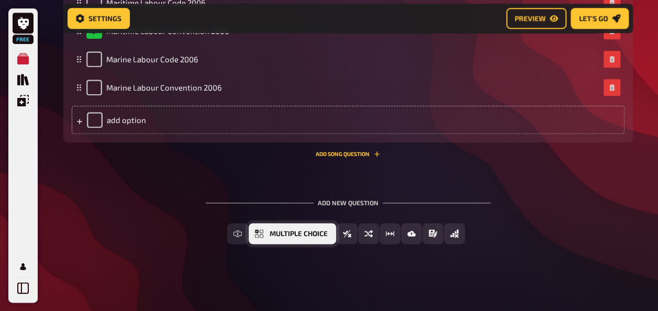
click at [270, 235] on span "Multiple Choice" at bounding box center [299, 233] width 58 height 7
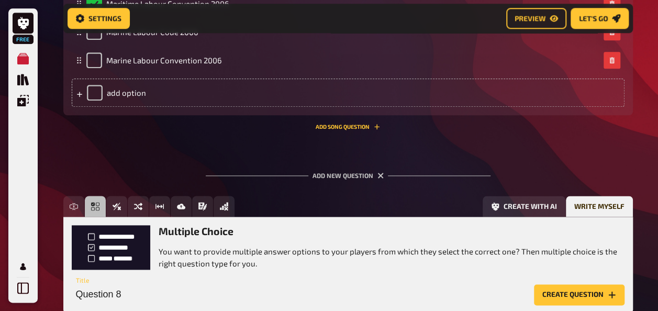
scroll to position [2620, 0]
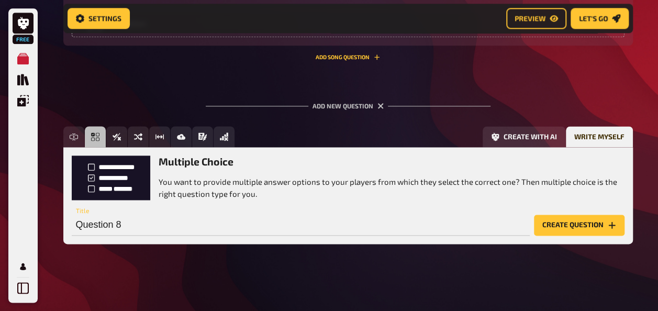
click at [539, 228] on button "Create question" at bounding box center [579, 225] width 91 height 21
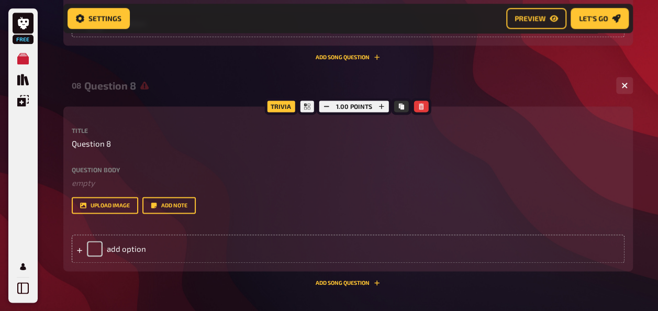
click at [109, 169] on label "Question body" at bounding box center [348, 169] width 553 height 6
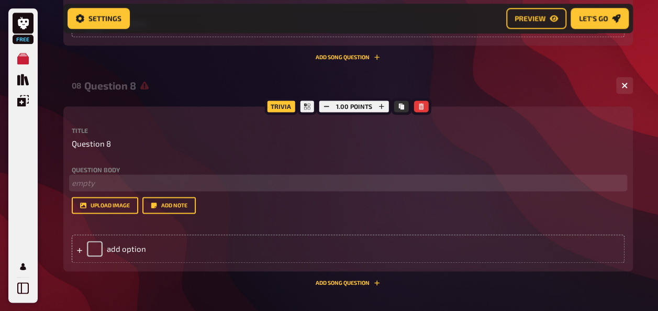
click at [101, 178] on p "﻿ empty" at bounding box center [348, 183] width 553 height 12
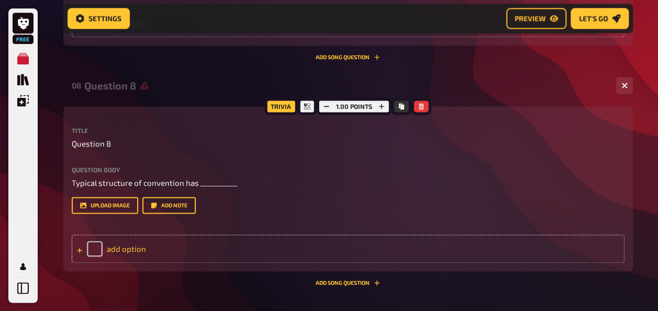
click at [114, 246] on div "add option" at bounding box center [348, 248] width 553 height 28
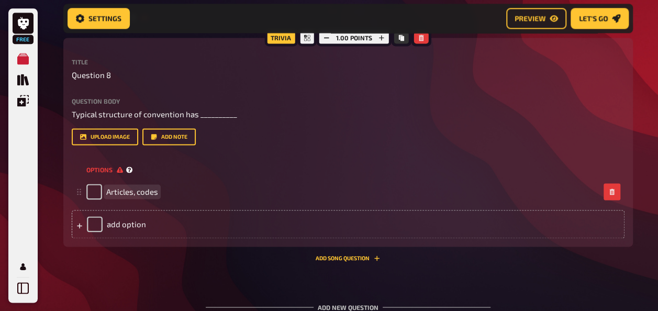
scroll to position [2760, 0]
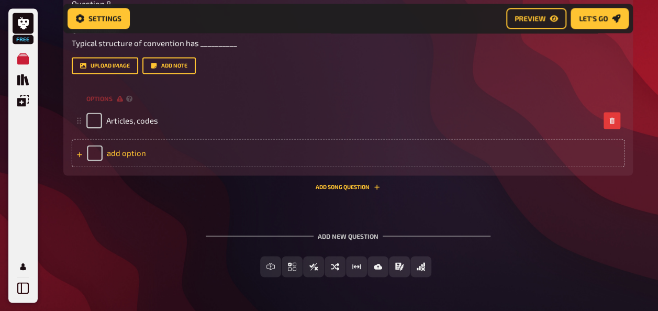
click at [138, 156] on div "add option" at bounding box center [348, 153] width 553 height 28
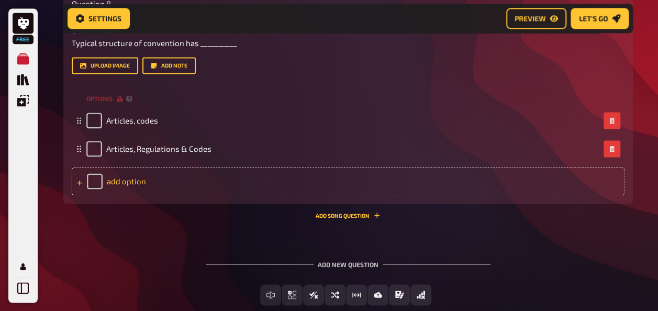
click at [146, 182] on div "add option" at bounding box center [348, 181] width 553 height 28
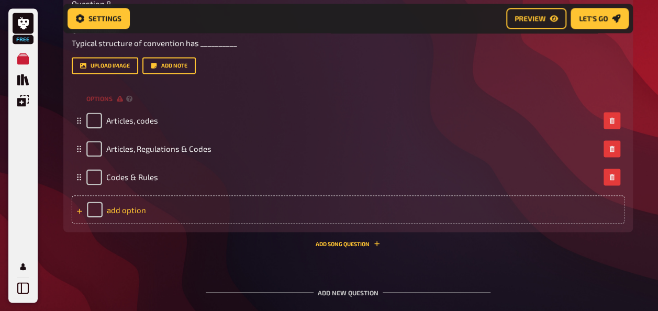
click at [125, 205] on div "add option" at bounding box center [348, 209] width 553 height 28
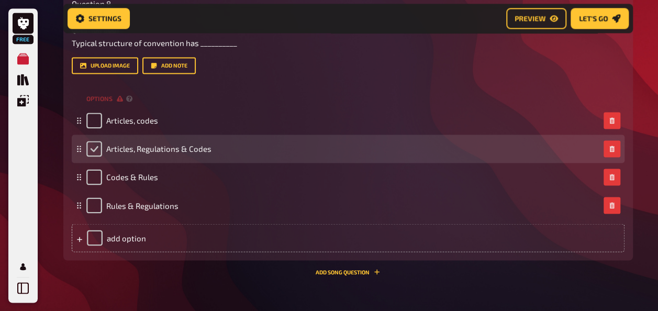
click at [97, 150] on input "checkbox" at bounding box center [94, 149] width 16 height 16
checkbox input "true"
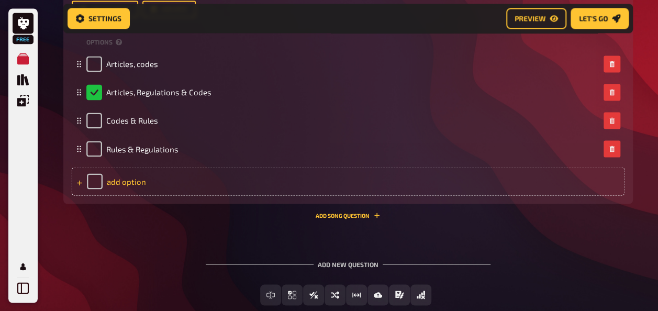
scroll to position [2878, 0]
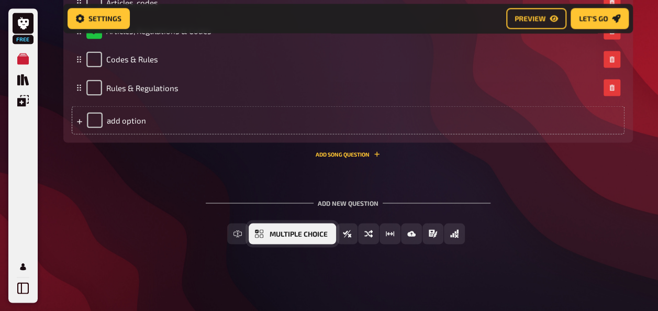
click at [271, 232] on span "Multiple Choice" at bounding box center [299, 233] width 58 height 7
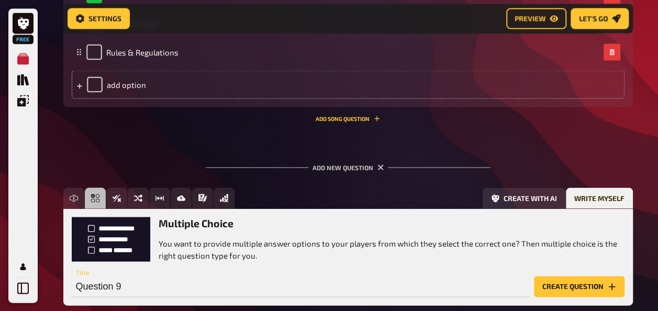
scroll to position [2975, 0]
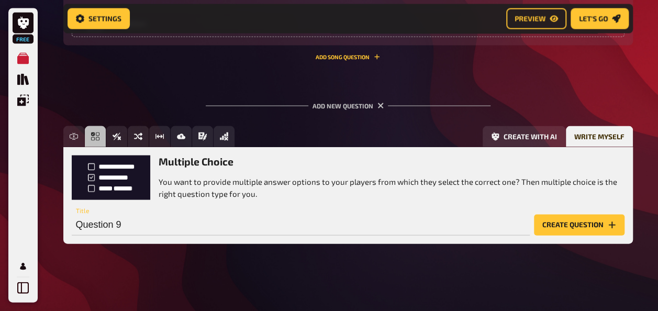
click at [539, 229] on button "Create question" at bounding box center [579, 225] width 91 height 21
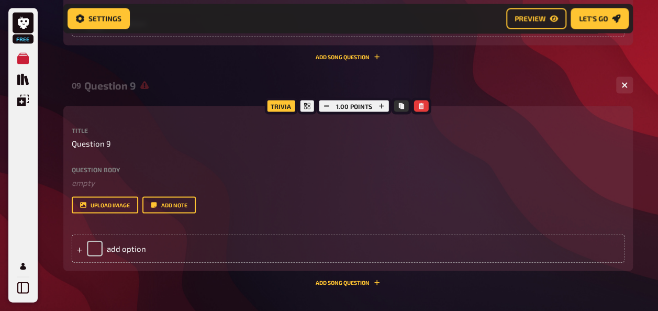
click at [104, 172] on label "Question body" at bounding box center [348, 169] width 553 height 6
click at [100, 176] on div "Question body ﻿ empty Drop here to upload" at bounding box center [348, 177] width 553 height 23
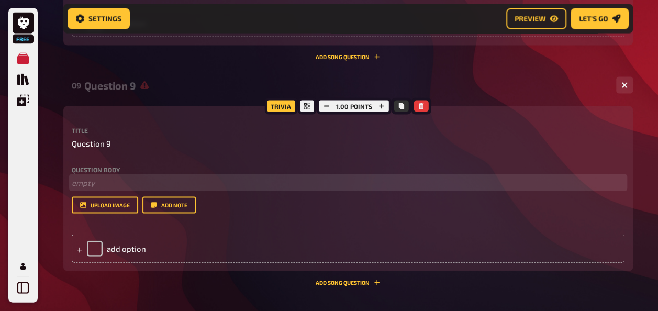
click at [98, 183] on p "﻿ empty" at bounding box center [348, 183] width 553 height 12
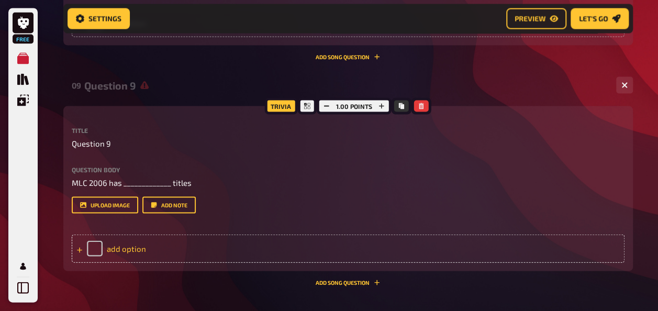
click at [118, 251] on div "add option" at bounding box center [348, 248] width 553 height 28
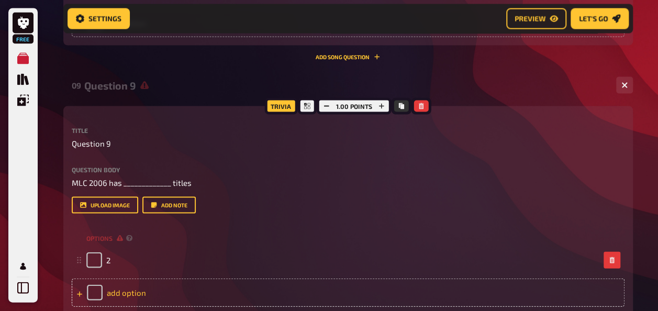
click at [121, 296] on div "add option" at bounding box center [348, 292] width 553 height 28
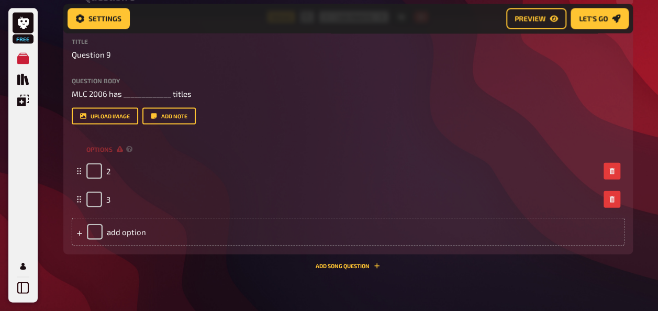
scroll to position [3114, 0]
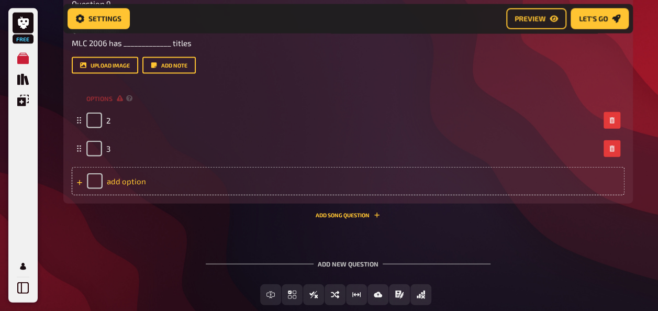
click at [127, 184] on div "add option" at bounding box center [348, 181] width 553 height 28
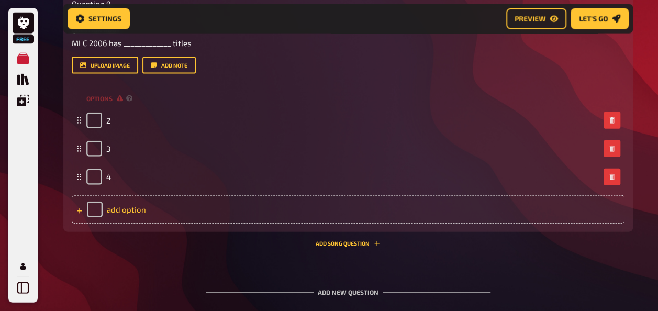
click at [122, 210] on div "add option" at bounding box center [348, 209] width 553 height 28
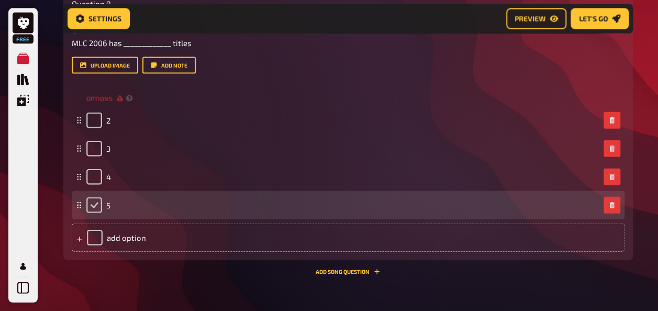
click at [97, 206] on input "checkbox" at bounding box center [94, 205] width 16 height 16
checkbox input "true"
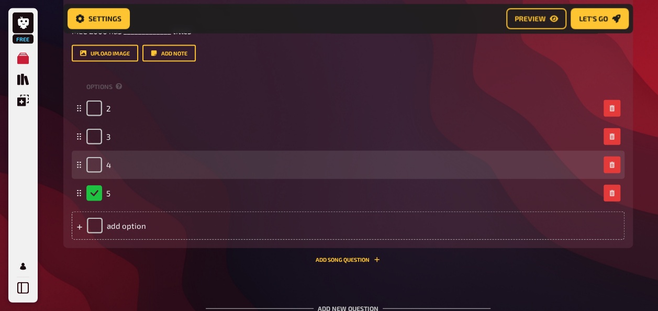
scroll to position [3184, 0]
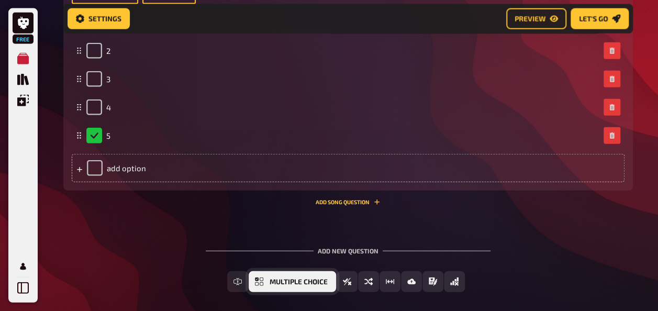
click at [273, 284] on span "Multiple Choice" at bounding box center [299, 281] width 58 height 7
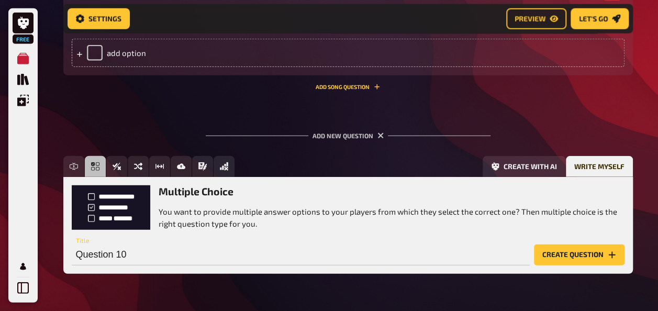
scroll to position [3329, 0]
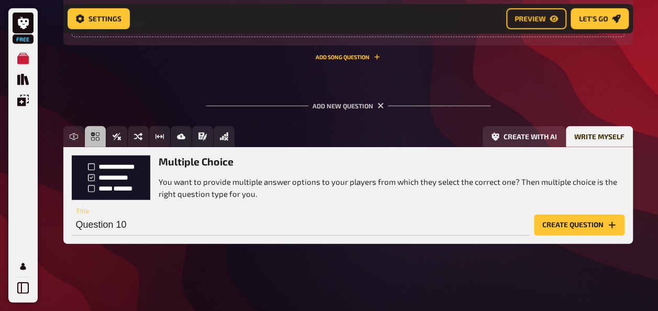
click at [557, 224] on button "Create question" at bounding box center [579, 225] width 91 height 21
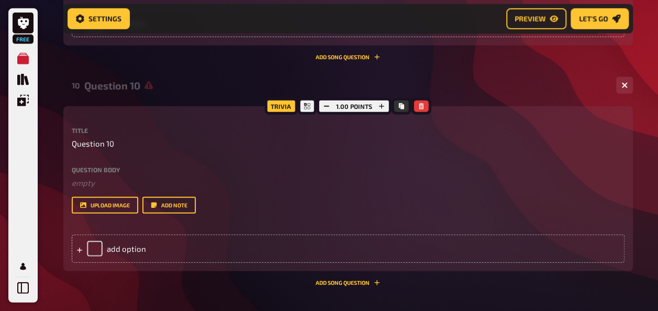
click at [114, 173] on label "Question body" at bounding box center [348, 169] width 553 height 6
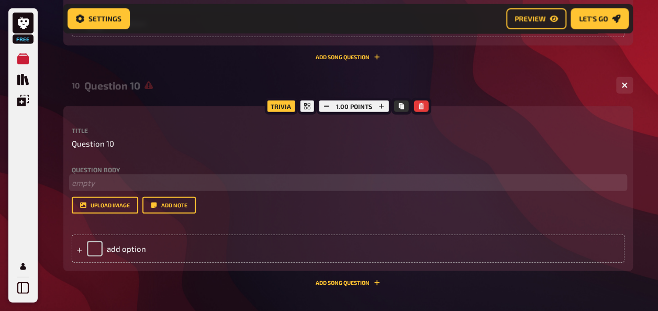
click at [102, 184] on p "﻿ empty" at bounding box center [348, 183] width 553 height 12
click at [330, 184] on span "Requirements of welfare facilities at shore for seafarers are mandated in title…" at bounding box center [230, 182] width 316 height 9
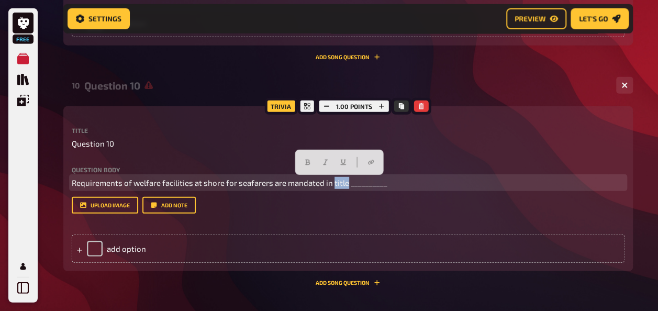
drag, startPoint x: 332, startPoint y: 183, endPoint x: 344, endPoint y: 183, distance: 12.6
click at [344, 183] on span "Requirements of welfare facilities at shore for seafarers are mandated in title…" at bounding box center [230, 182] width 316 height 9
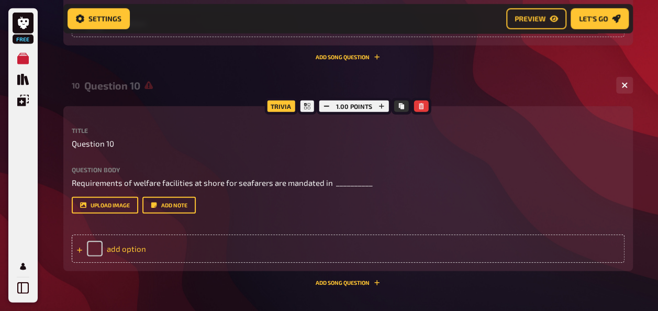
click at [92, 250] on div "add option" at bounding box center [348, 248] width 553 height 28
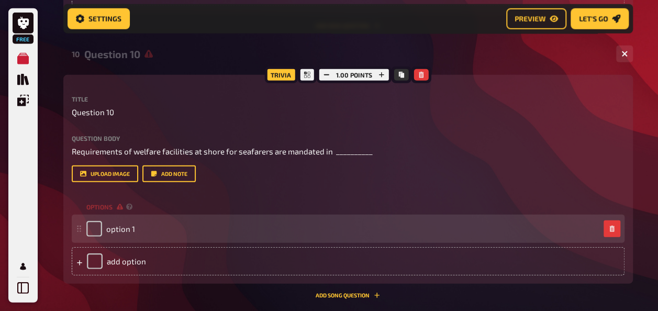
scroll to position [3398, 0]
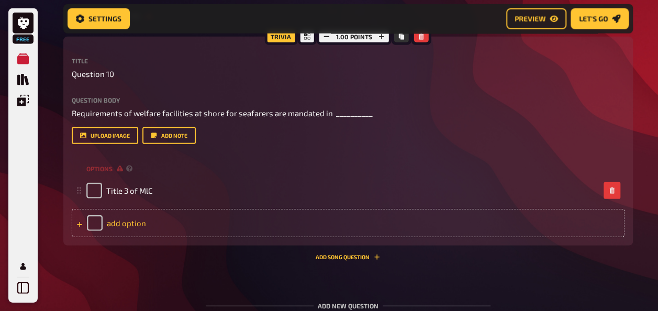
click at [125, 223] on div "add option" at bounding box center [348, 223] width 553 height 28
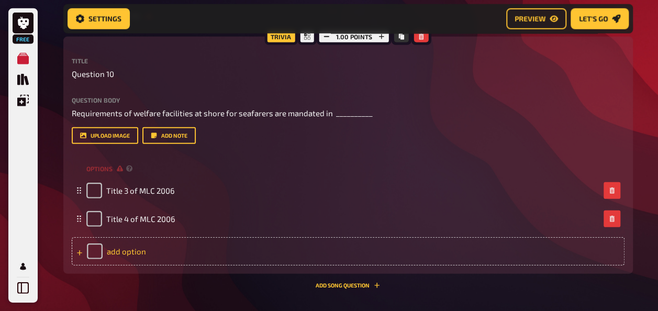
click at [137, 253] on div "add option" at bounding box center [348, 251] width 553 height 28
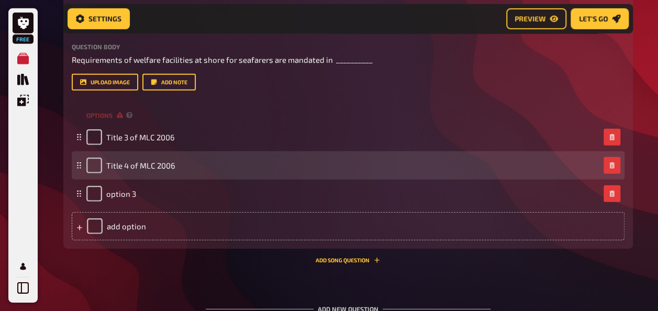
scroll to position [3469, 0]
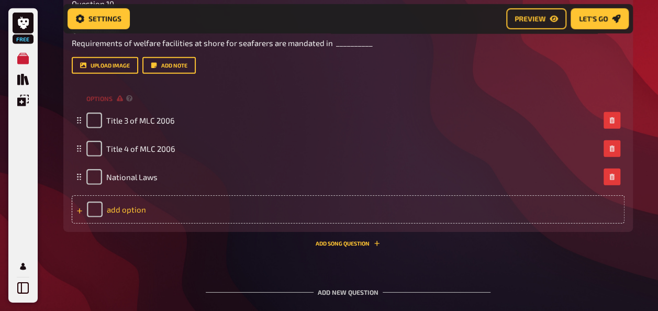
click at [138, 211] on div "add option" at bounding box center [348, 209] width 553 height 28
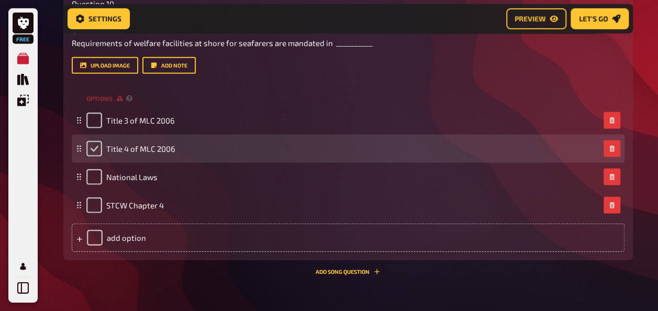
click at [87, 151] on input "checkbox" at bounding box center [94, 149] width 16 height 16
checkbox input "true"
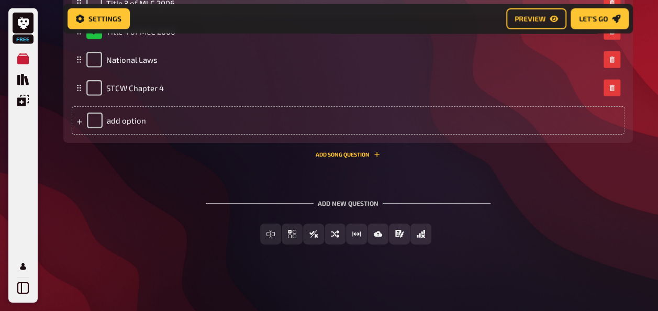
scroll to position [3587, 0]
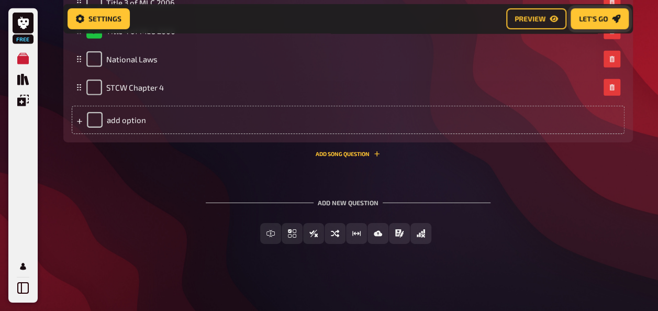
click at [598, 20] on span "Let's go" at bounding box center [593, 18] width 29 height 7
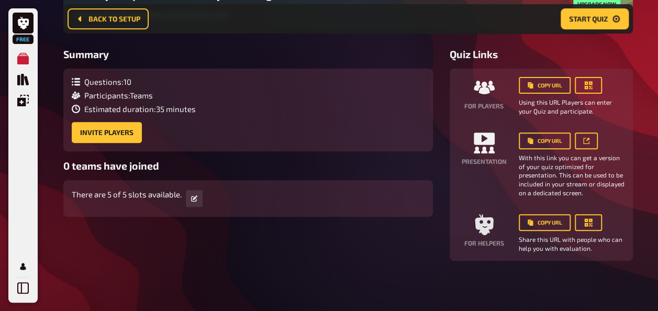
scroll to position [134, 0]
click at [547, 88] on button "Copy URL" at bounding box center [545, 85] width 52 height 17
click at [588, 26] on button "Start Quiz" at bounding box center [594, 18] width 68 height 21
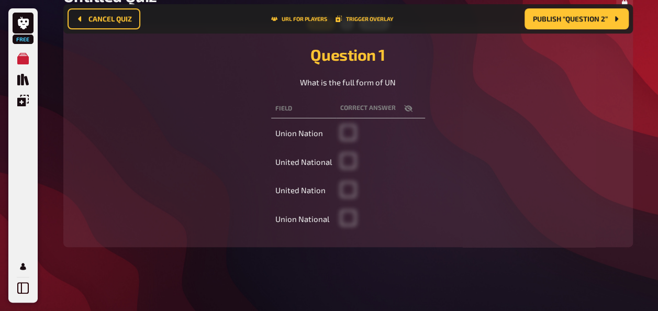
scroll to position [126, 0]
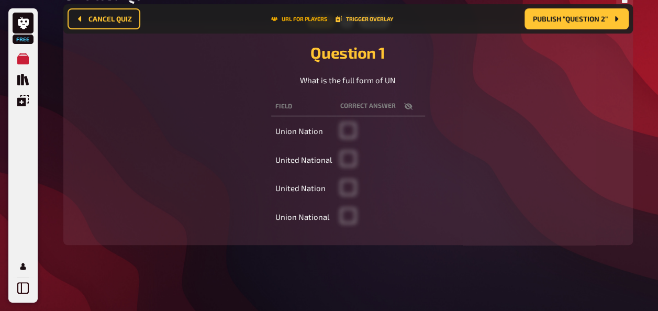
click at [310, 17] on button "URL for players" at bounding box center [299, 19] width 56 height 6
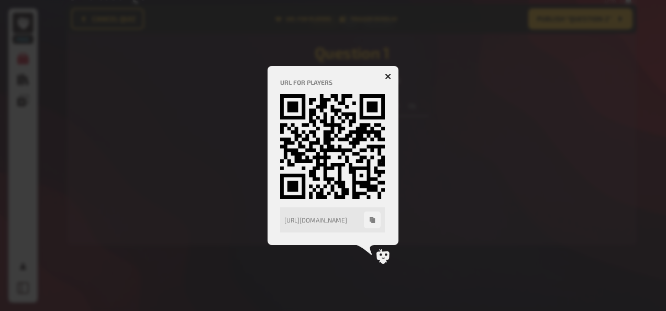
click at [387, 75] on icon "button" at bounding box center [388, 76] width 10 height 10
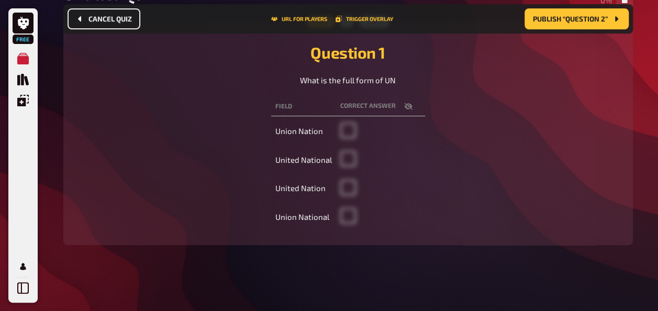
click at [81, 21] on icon "Cancel Quiz" at bounding box center [79, 18] width 3 height 5
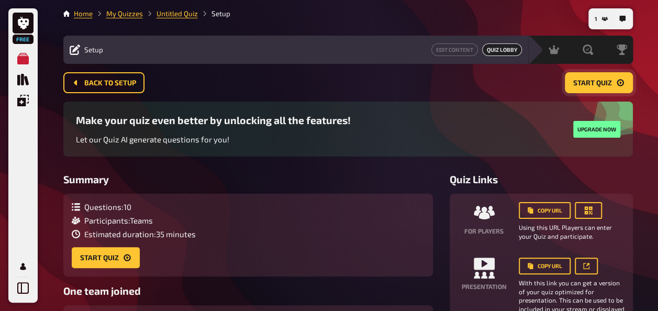
click at [574, 75] on button "Start Quiz" at bounding box center [599, 82] width 68 height 21
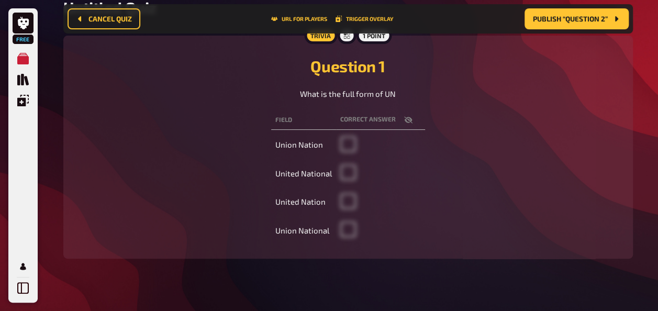
scroll to position [126, 0]
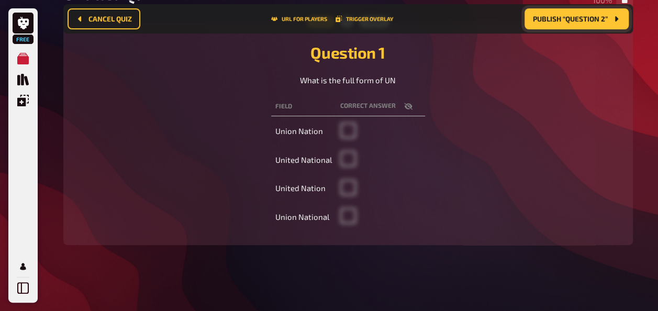
click at [566, 23] on span "Publish “Question 2”" at bounding box center [570, 18] width 75 height 7
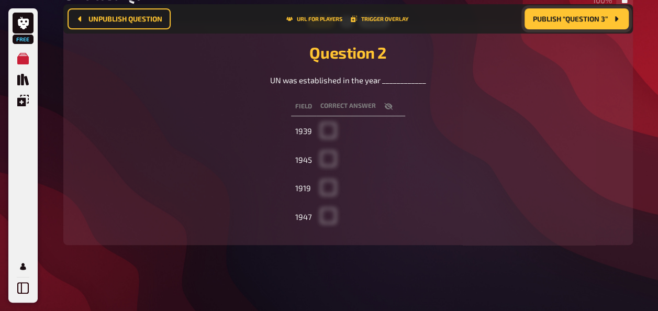
click at [566, 23] on span "Publish “Question 3”" at bounding box center [570, 18] width 75 height 7
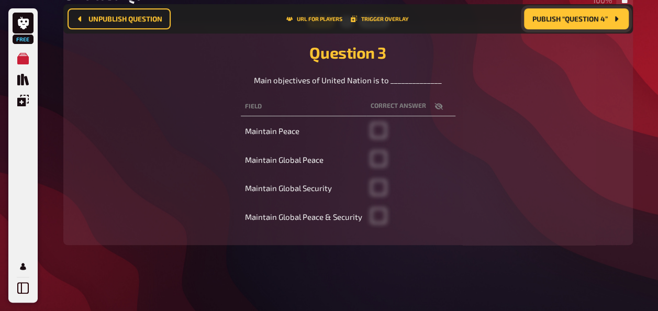
click at [566, 23] on span "Publish “Question 4”" at bounding box center [569, 18] width 75 height 7
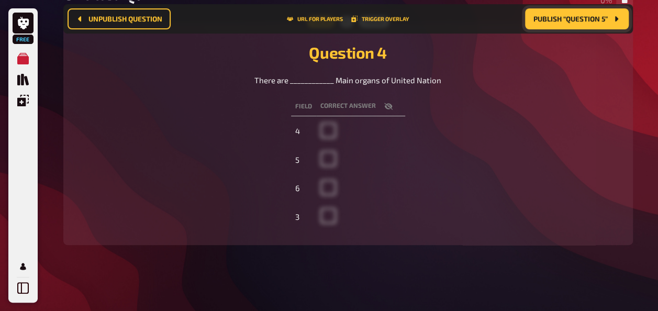
click at [566, 23] on span "Publish “Question 5”" at bounding box center [570, 18] width 74 height 7
click at [566, 23] on span "Publish “Question 6”" at bounding box center [570, 18] width 75 height 7
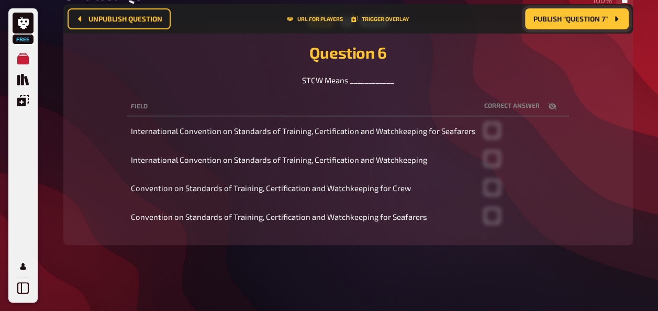
click at [548, 26] on button "Publish “Question 7”" at bounding box center [577, 18] width 104 height 21
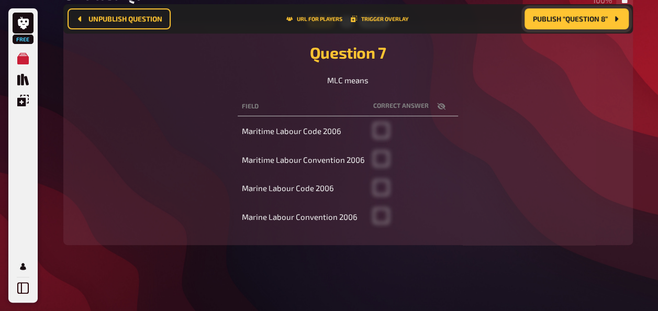
click at [549, 25] on button "Publish “Question 8”" at bounding box center [576, 18] width 104 height 21
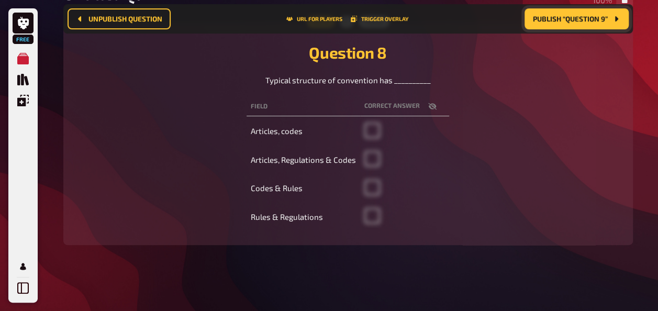
click at [549, 25] on button "Publish “Question 9”" at bounding box center [576, 18] width 104 height 21
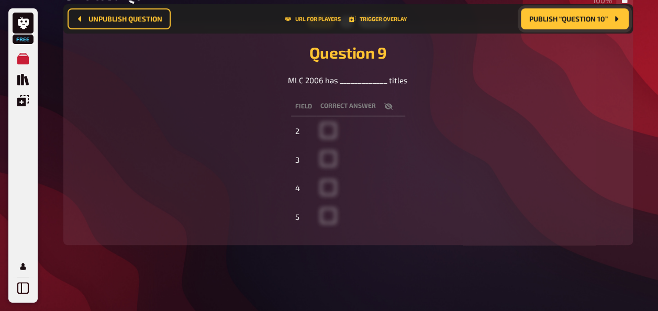
click at [552, 24] on button "Publish “Question 10”" at bounding box center [575, 18] width 108 height 21
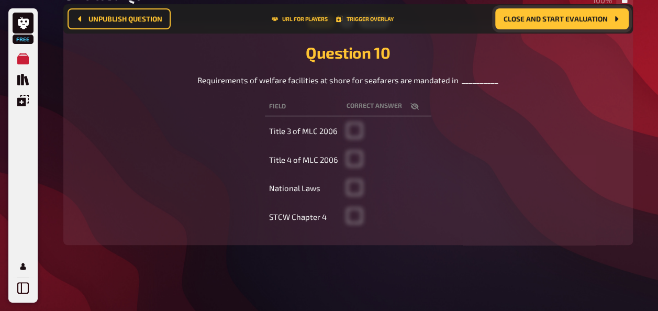
click at [547, 26] on button "Close and start evaluation" at bounding box center [561, 18] width 133 height 21
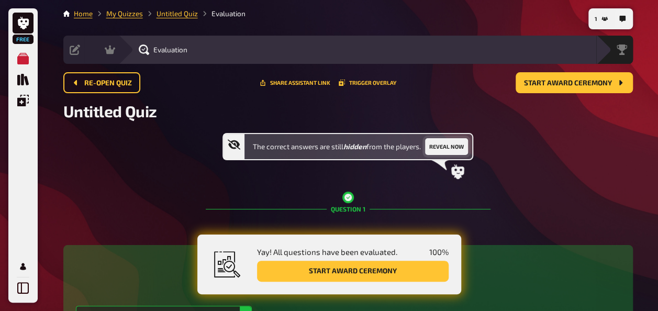
click at [443, 150] on button "Reveal now" at bounding box center [446, 146] width 43 height 17
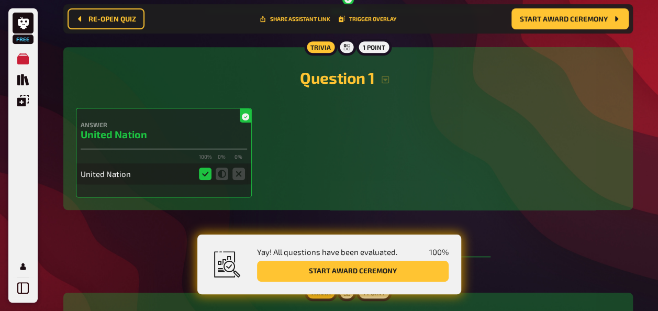
scroll to position [218, 0]
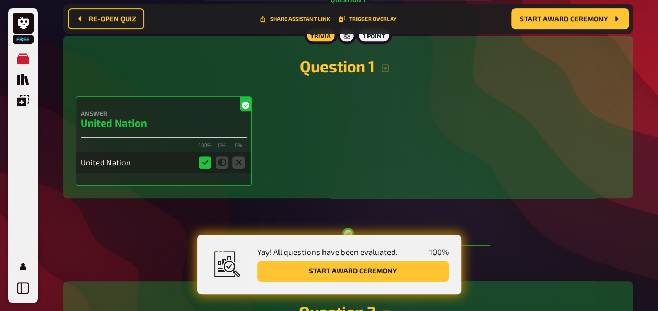
click at [361, 271] on button "Start award ceremony" at bounding box center [353, 271] width 192 height 21
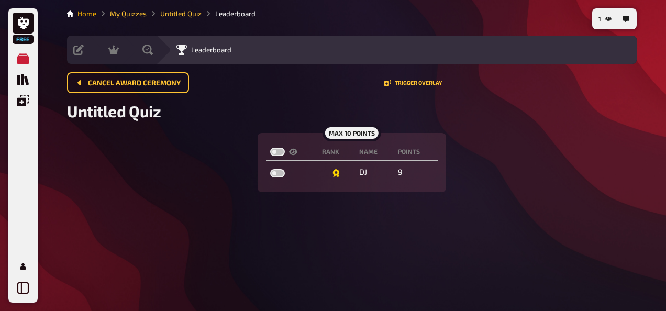
click at [93, 15] on link "Home" at bounding box center [86, 13] width 19 height 8
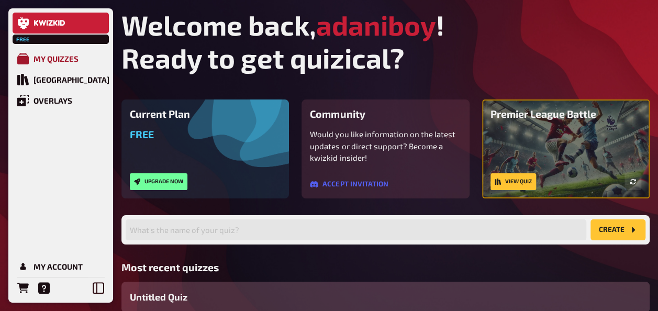
click at [72, 58] on div "My Quizzes" at bounding box center [55, 58] width 45 height 9
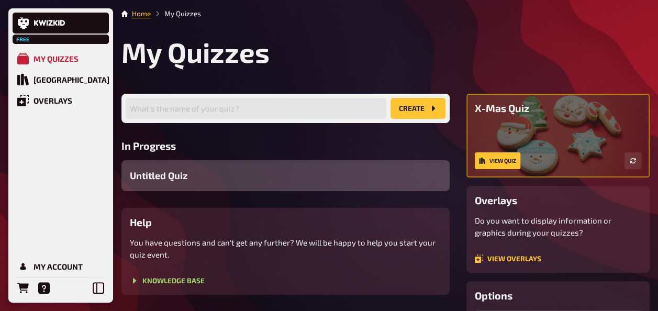
scroll to position [139, 0]
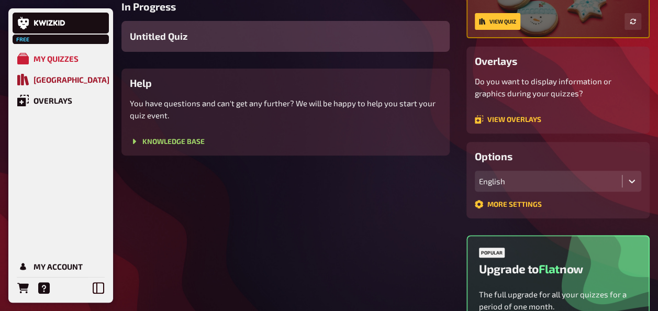
click at [71, 78] on div "[GEOGRAPHIC_DATA]" at bounding box center [71, 79] width 76 height 9
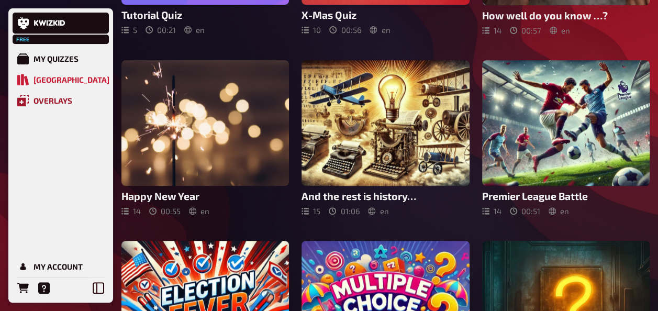
scroll to position [209, 0]
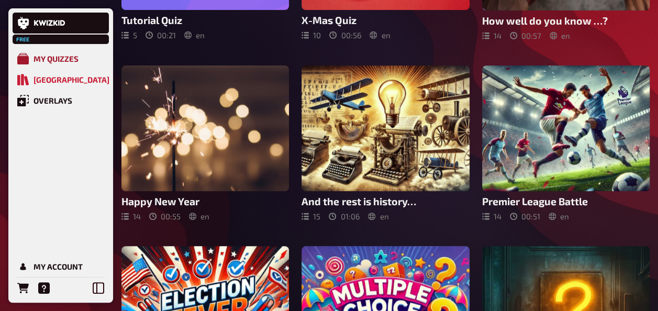
click at [54, 63] on div "My Quizzes" at bounding box center [55, 58] width 45 height 9
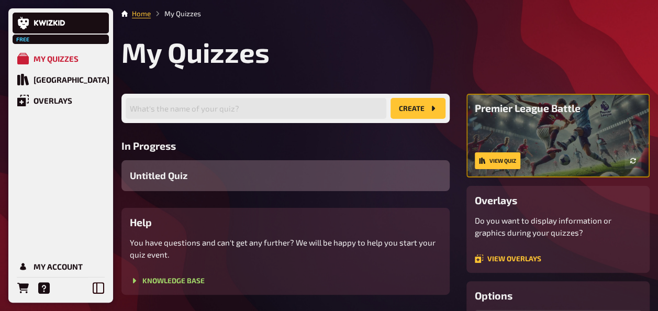
click at [184, 178] on span "Untitled Quiz" at bounding box center [159, 176] width 58 height 14
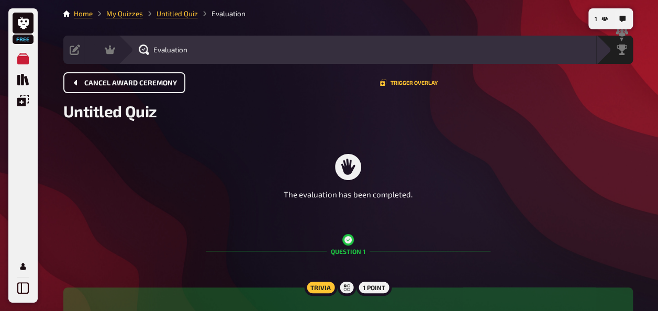
click at [83, 83] on button "Cancel award ceremony" at bounding box center [124, 82] width 122 height 21
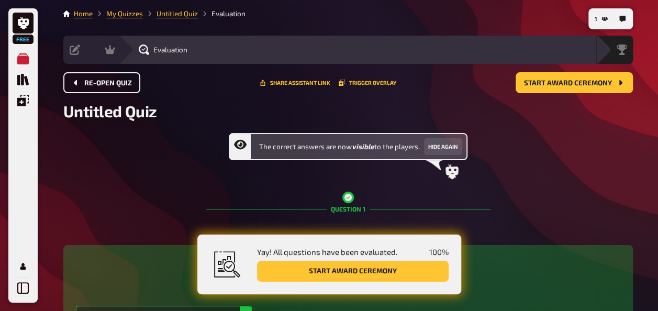
click at [99, 85] on span "Re-open Quiz" at bounding box center [108, 83] width 48 height 7
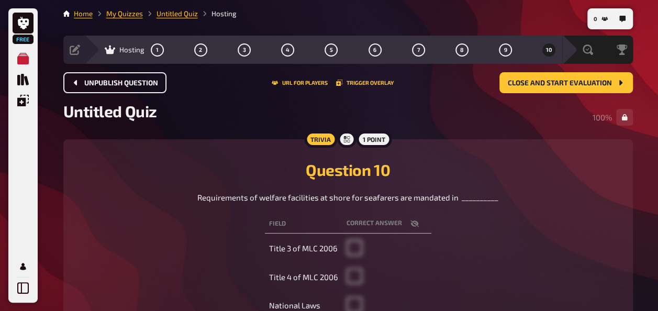
click at [78, 85] on icon "Unpublish question" at bounding box center [76, 82] width 8 height 8
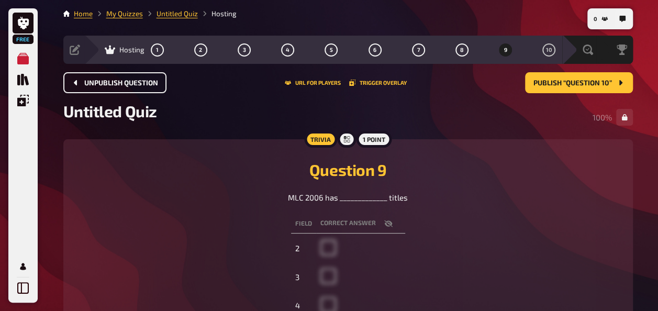
click at [131, 87] on button "Unpublish question" at bounding box center [114, 82] width 103 height 21
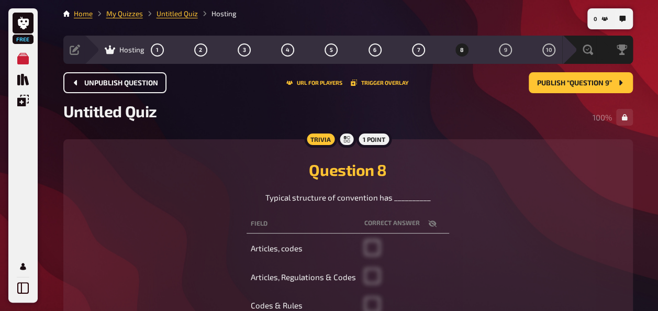
click at [131, 87] on button "Unpublish question" at bounding box center [114, 82] width 103 height 21
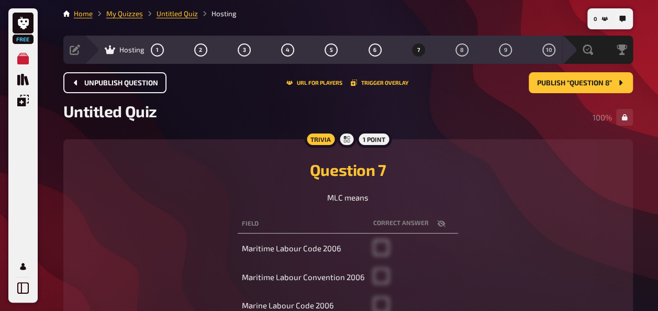
click at [131, 87] on button "Unpublish question" at bounding box center [114, 82] width 103 height 21
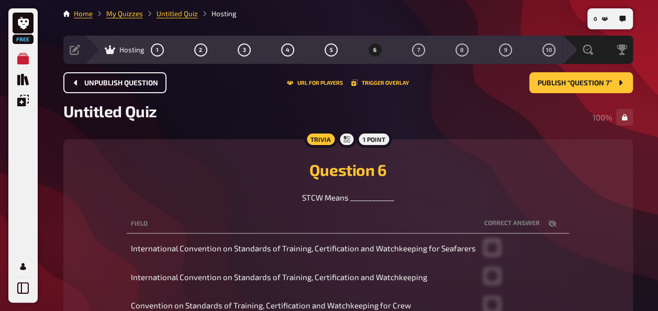
click at [131, 87] on button "Unpublish question" at bounding box center [114, 82] width 103 height 21
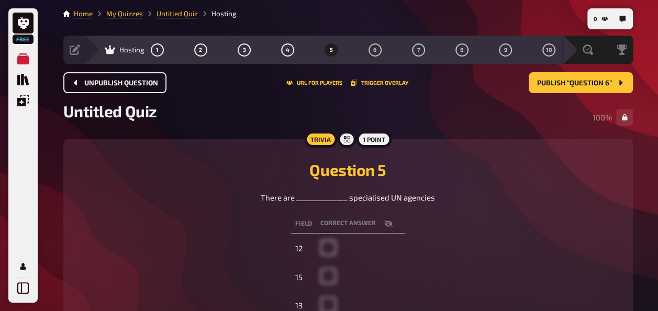
click at [131, 87] on button "Unpublish question" at bounding box center [114, 82] width 103 height 21
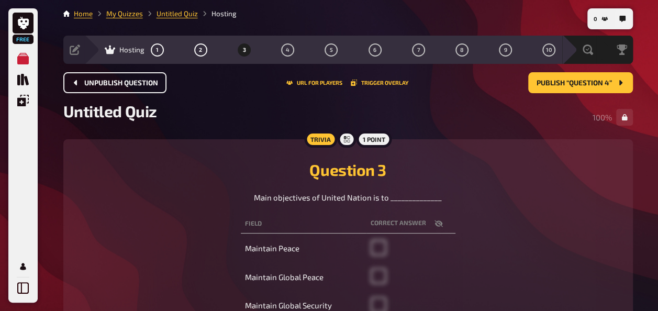
click at [131, 87] on button "Unpublish question" at bounding box center [114, 82] width 103 height 21
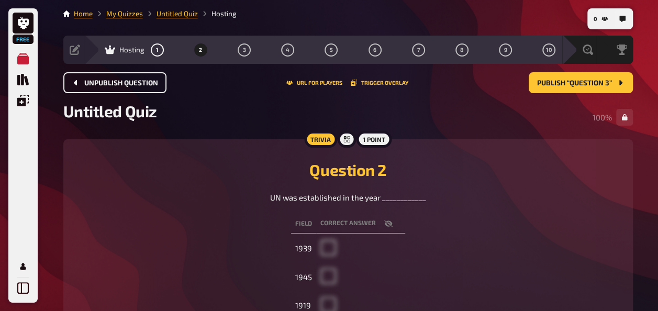
click at [131, 87] on button "Unpublish question" at bounding box center [114, 82] width 103 height 21
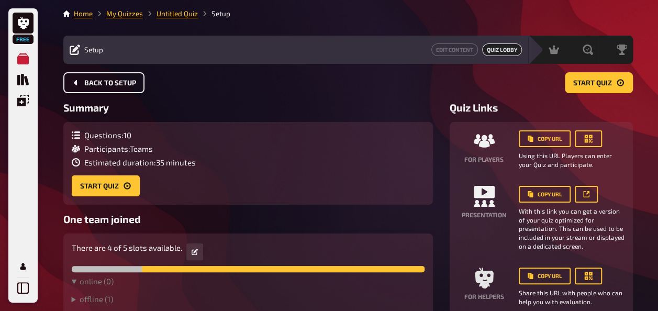
click at [131, 87] on button "Back to setup" at bounding box center [103, 82] width 81 height 21
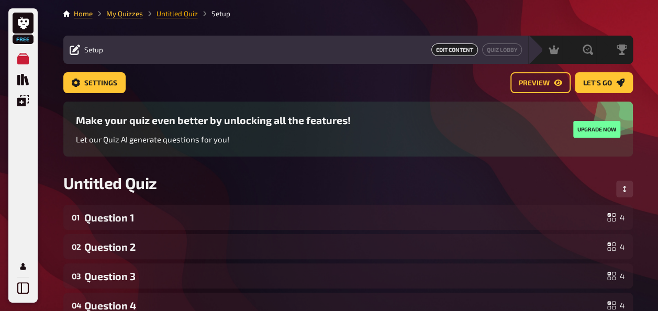
click at [168, 17] on link "Untitled Quiz" at bounding box center [176, 13] width 41 height 8
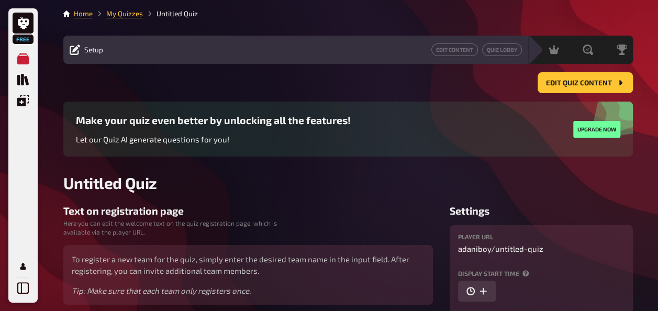
click at [137, 172] on div "Make your quiz even better by unlocking all the features! Let our Quiz AI gener…" at bounding box center [347, 138] width 569 height 72
click at [142, 183] on span "Untitled Quiz" at bounding box center [110, 182] width 94 height 19
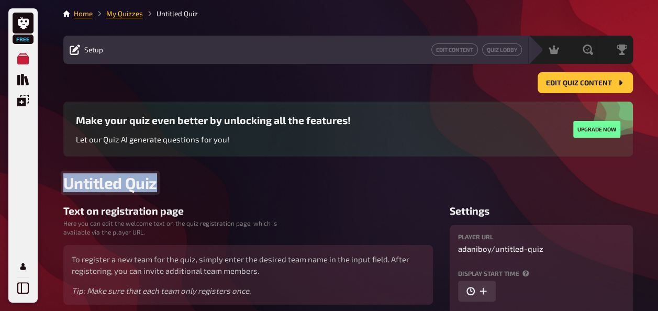
drag, startPoint x: 156, startPoint y: 186, endPoint x: 49, endPoint y: 188, distance: 106.8
click at [49, 188] on div "Free My Quizzes Quiz Library Overlays My Account Home My Quizzes Untitled Quiz …" at bounding box center [329, 267] width 658 height 534
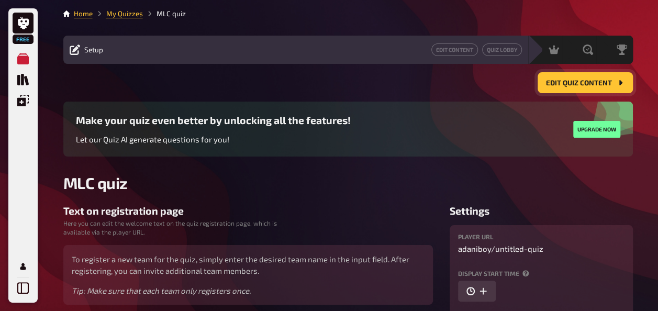
click at [572, 89] on button "Edit Quiz content" at bounding box center [584, 82] width 95 height 21
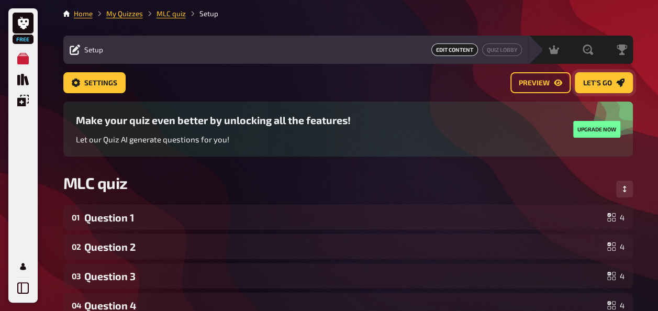
click at [608, 80] on span "Let's go" at bounding box center [597, 83] width 29 height 7
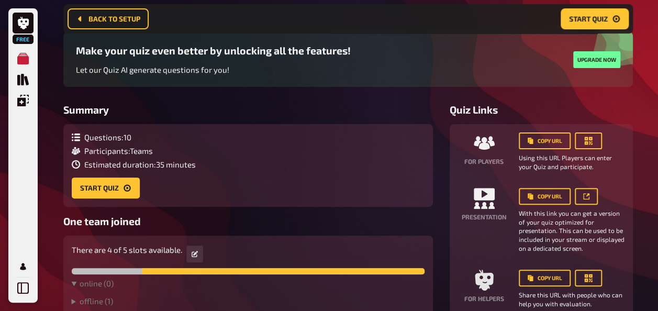
scroll to position [136, 0]
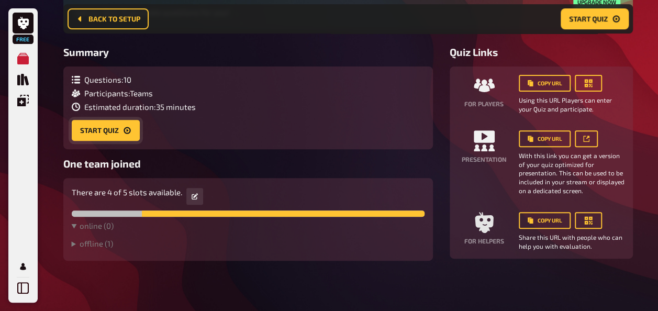
click at [106, 129] on button "Start Quiz" at bounding box center [106, 130] width 68 height 21
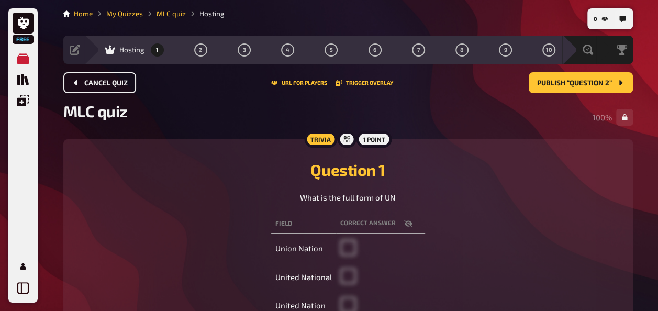
click at [92, 87] on button "Cancel Quiz" at bounding box center [99, 82] width 73 height 21
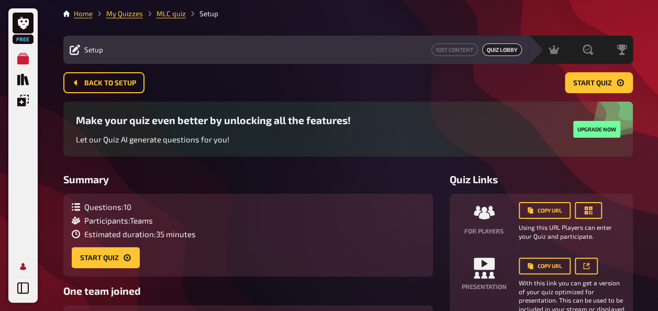
click at [25, 268] on icon "My Account" at bounding box center [23, 266] width 6 height 7
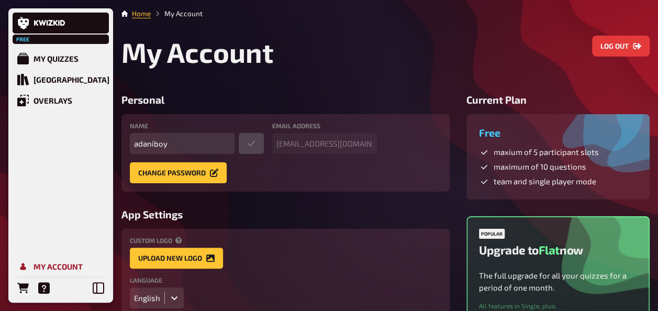
click at [58, 267] on div "My Account" at bounding box center [57, 266] width 49 height 9
click at [601, 51] on button "Log out" at bounding box center [621, 46] width 58 height 21
